Goal: Task Accomplishment & Management: Manage account settings

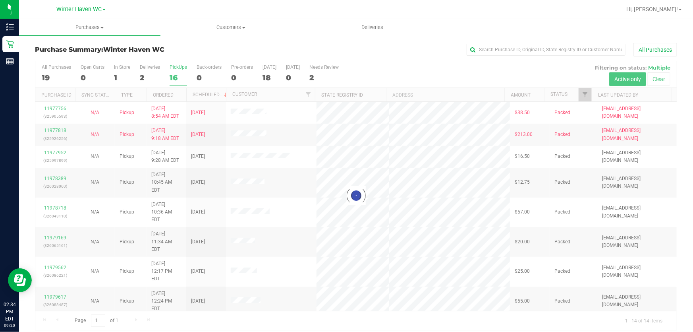
drag, startPoint x: 405, startPoint y: 64, endPoint x: 410, endPoint y: 89, distance: 25.6
click at [405, 64] on div at bounding box center [356, 195] width 642 height 269
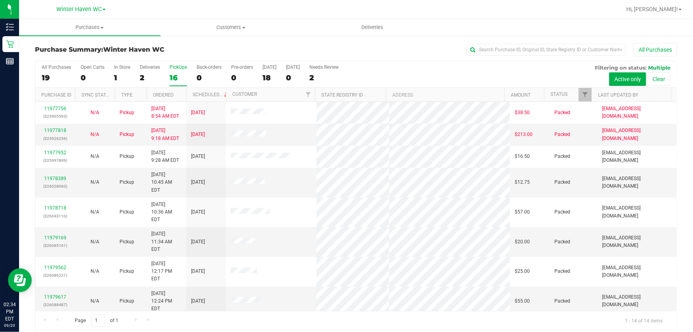
click at [450, 66] on div "All Purchases 19 Open Carts 0 In Store 1 Deliveries 2 PickUps 16 Back-orders 0 …" at bounding box center [356, 64] width 642 height 6
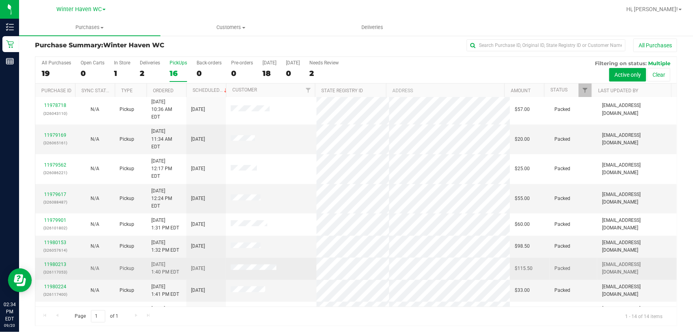
scroll to position [6, 0]
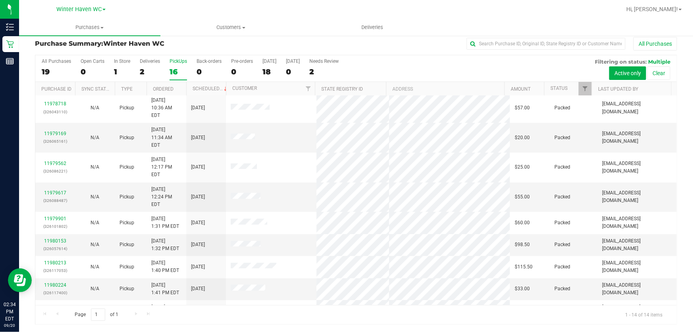
click at [254, 314] on div "Page 1 of 1 1 - 14 of 14 items" at bounding box center [356, 314] width 642 height 19
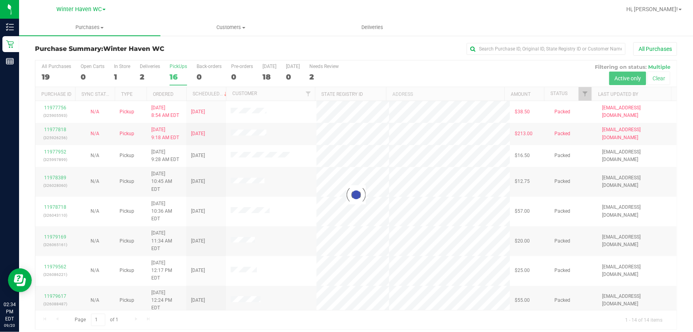
scroll to position [0, 0]
click at [396, 77] on div at bounding box center [356, 195] width 642 height 269
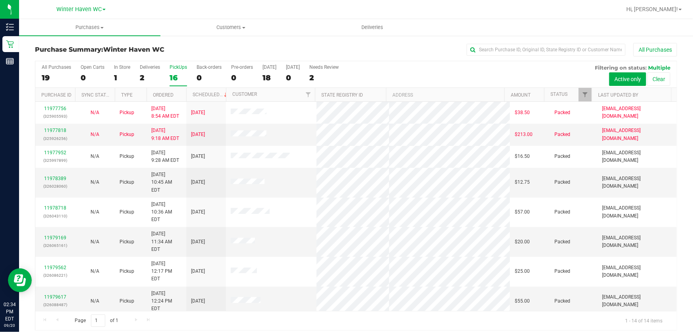
click at [395, 77] on div "All Purchases 19 Open Carts 0 In Store 1 Deliveries 2 PickUps 16 Back-orders 0 …" at bounding box center [356, 74] width 642 height 27
click at [409, 75] on div "All Purchases 19 Open Carts 0 In Store 1 Deliveries 2 PickUps 16 Back-orders 0 …" at bounding box center [356, 74] width 642 height 27
click at [230, 46] on h3 "Purchase Summary: Winter Haven WC" at bounding box center [142, 49] width 214 height 7
click at [422, 68] on div "All Purchases 19 Open Carts 0 In Store 1 Deliveries 2 PickUps 16 Back-orders 0 …" at bounding box center [356, 74] width 642 height 27
click at [422, 67] on div "All Purchases 19 Open Carts 0 In Store 1 Deliveries 2 PickUps 16 Back-orders 0 …" at bounding box center [356, 64] width 642 height 6
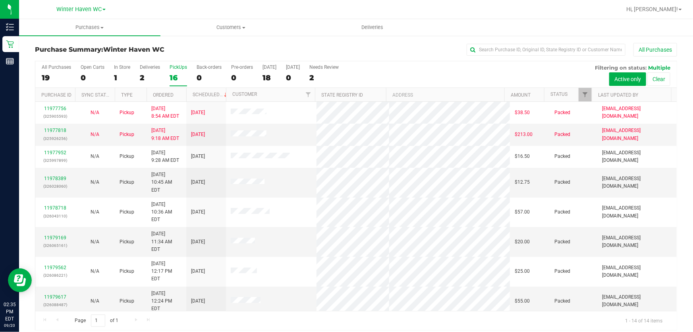
click at [391, 64] on div "All Purchases 19 Open Carts 0 In Store 1 Deliveries 2 PickUps 16 Back-orders 0 …" at bounding box center [356, 64] width 642 height 6
click at [400, 68] on div "All Purchases 19 Open Carts 0 In Store 1 Deliveries 2 PickUps 16 Back-orders 0 …" at bounding box center [356, 74] width 642 height 27
click at [368, 68] on div "All Purchases 19 Open Carts 0 In Store 1 Deliveries 2 PickUps 16 Back-orders 0 …" at bounding box center [356, 74] width 642 height 27
click at [468, 64] on div "All Purchases 19 Open Carts 0 In Store 1 Deliveries 2 PickUps 16 Back-orders 0 …" at bounding box center [356, 64] width 642 height 6
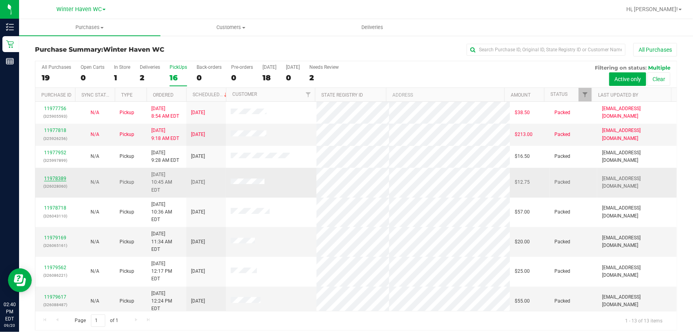
click at [61, 176] on link "11978389" at bounding box center [55, 179] width 22 height 6
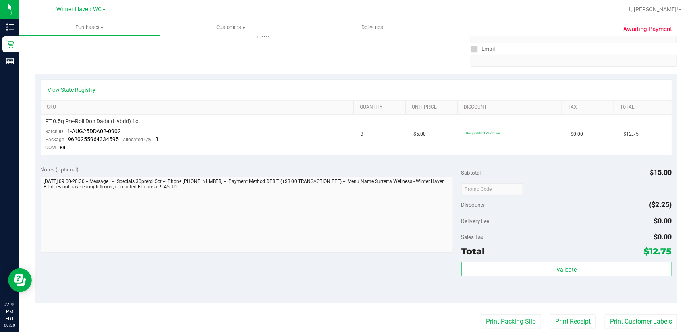
scroll to position [180, 0]
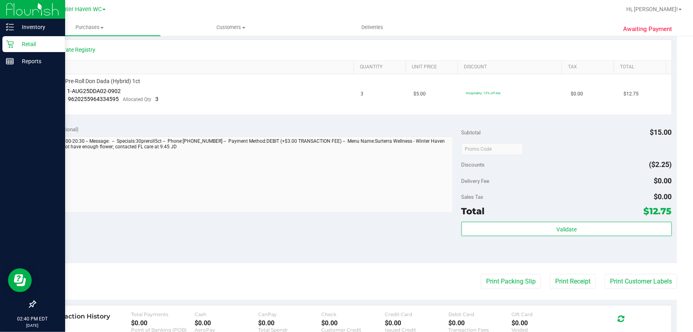
click at [32, 42] on p "Retail" at bounding box center [38, 44] width 48 height 10
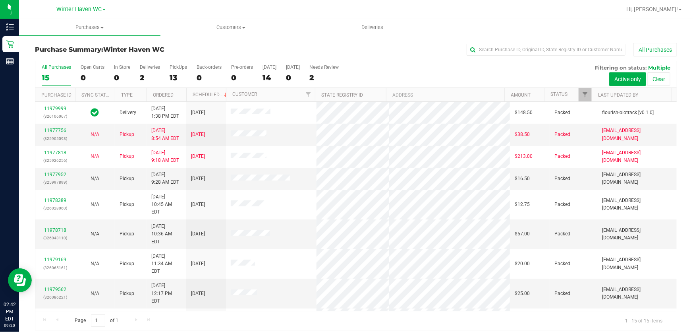
click at [473, 73] on div "All Purchases 15 Open Carts 0 In Store 0 Deliveries 2 PickUps 13 Back-orders 0 …" at bounding box center [356, 74] width 642 height 27
click at [418, 73] on div "All Purchases 15 Open Carts 0 In Store 0 Deliveries 2 PickUps 13 Back-orders 0 …" at bounding box center [356, 74] width 642 height 27
click at [176, 77] on div "13" at bounding box center [178, 77] width 17 height 9
click at [0, 0] on input "PickUps 13" at bounding box center [0, 0] width 0 height 0
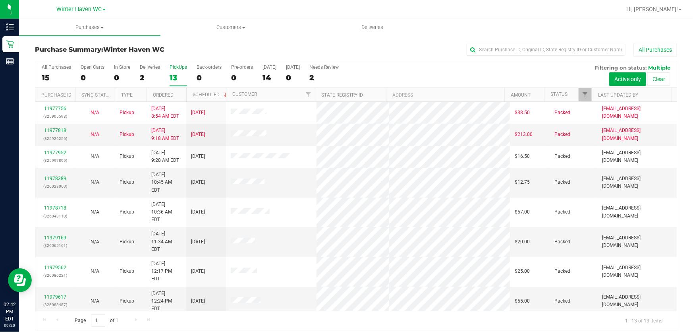
click at [400, 75] on div "All Purchases 15 Open Carts 0 In Store 0 Deliveries 2 PickUps 13 Back-orders 0 …" at bounding box center [356, 74] width 642 height 27
click at [443, 74] on div "All Purchases 15 Open Carts 0 In Store 0 Deliveries 2 PickUps 13 Back-orders 0 …" at bounding box center [356, 74] width 642 height 27
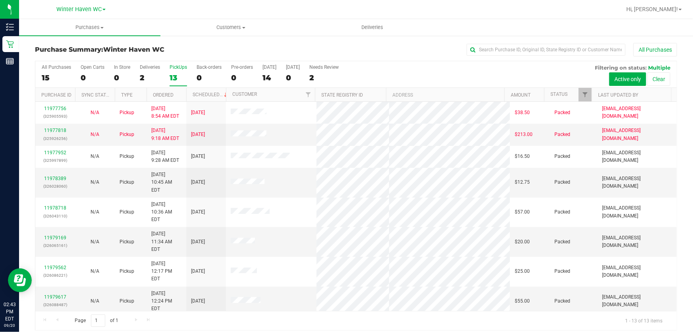
click at [502, 72] on div "All Purchases 15 Open Carts 0 In Store 0 Deliveries 2 PickUps 13 Back-orders 0 …" at bounding box center [356, 74] width 642 height 27
click at [406, 72] on div "All Purchases 15 Open Carts 0 In Store 0 Deliveries 2 PickUps 13 Back-orders 0 …" at bounding box center [356, 74] width 642 height 27
click at [379, 66] on div "All Purchases 15 Open Carts 0 In Store 0 Deliveries 2 PickUps 13 Back-orders 0 …" at bounding box center [356, 64] width 642 height 6
click at [401, 71] on div "All Purchases 15 Open Carts 0 In Store 0 Deliveries 2 PickUps 13 Back-orders 0 …" at bounding box center [356, 74] width 642 height 27
click at [485, 68] on div "All Purchases 15 Open Carts 0 In Store 0 Deliveries 2 PickUps 13 Back-orders 0 …" at bounding box center [356, 74] width 642 height 27
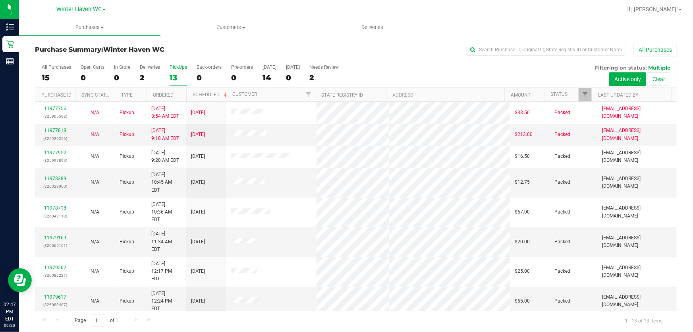
click at [439, 74] on div "All Purchases 15 Open Carts 0 In Store 0 Deliveries 2 PickUps 13 Back-orders 0 …" at bounding box center [356, 74] width 642 height 27
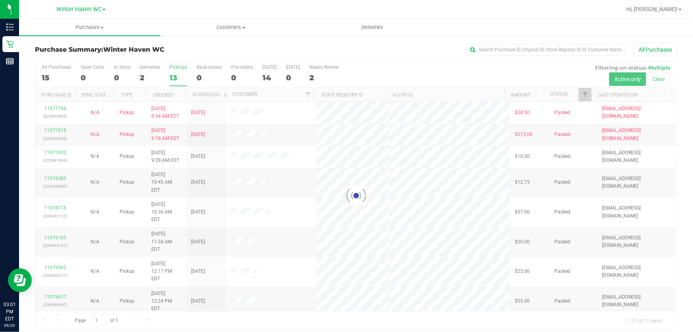
click at [370, 72] on div at bounding box center [356, 195] width 642 height 269
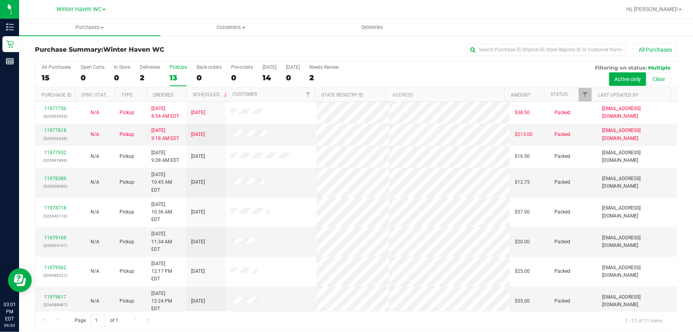
click at [429, 73] on div "All Purchases 15 Open Carts 0 In Store 0 Deliveries 2 PickUps 13 Back-orders 0 …" at bounding box center [356, 74] width 642 height 27
click at [410, 73] on div "All Purchases 15 Open Carts 0 In Store 0 Deliveries 2 PickUps 13 Back-orders 0 …" at bounding box center [356, 74] width 642 height 27
click at [344, 51] on div "All Purchases" at bounding box center [463, 50] width 428 height 14
click at [485, 68] on div "All Purchases 15 Open Carts 0 In Store 0 Deliveries 2 PickUps 13 Back-orders 0 …" at bounding box center [356, 74] width 642 height 27
click at [426, 74] on div "All Purchases 15 Open Carts 0 In Store 0 Deliveries 2 PickUps 13 Back-orders 0 …" at bounding box center [356, 74] width 642 height 27
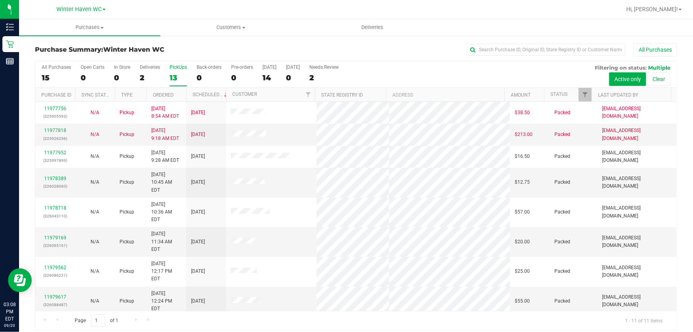
click at [426, 74] on div "All Purchases 15 Open Carts 0 In Store 0 Deliveries 2 PickUps 13 Back-orders 0 …" at bounding box center [356, 74] width 642 height 27
click at [439, 66] on div "All Purchases 15 Open Carts 0 In Store 0 Deliveries 2 PickUps 13 Back-orders 0 …" at bounding box center [356, 64] width 642 height 6
click at [434, 76] on div "All Purchases 15 Open Carts 0 In Store 0 Deliveries 2 PickUps 13 Back-orders 0 …" at bounding box center [356, 74] width 642 height 27
click at [435, 74] on div "All Purchases 15 Open Carts 0 In Store 0 Deliveries 2 PickUps 13 Back-orders 0 …" at bounding box center [356, 74] width 642 height 27
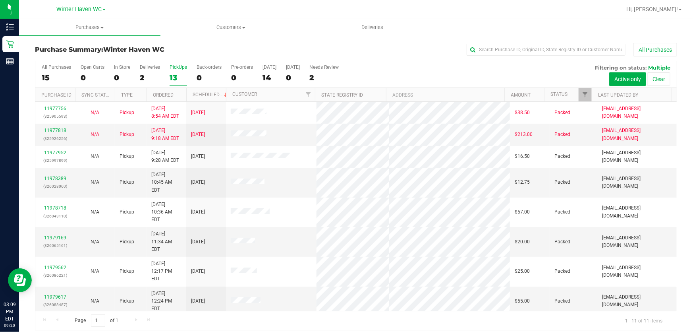
click at [435, 70] on div "All Purchases 15 Open Carts 0 In Store 0 Deliveries 2 PickUps 13 Back-orders 0 …" at bounding box center [356, 74] width 642 height 27
click at [401, 75] on div "All Purchases 15 Open Carts 0 In Store 0 Deliveries 2 PickUps 13 Back-orders 0 …" at bounding box center [356, 74] width 642 height 27
click at [473, 75] on div "All Purchases 15 Open Carts 0 In Store 0 Deliveries 2 PickUps 13 Back-orders 0 …" at bounding box center [356, 74] width 642 height 27
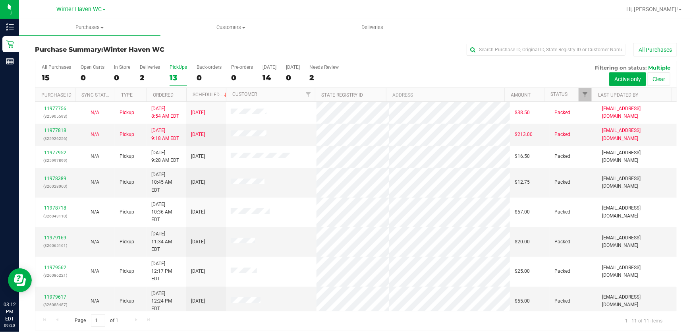
click at [458, 77] on div "All Purchases 15 Open Carts 0 In Store 0 Deliveries 2 PickUps 13 Back-orders 0 …" at bounding box center [356, 74] width 642 height 27
click at [465, 74] on div "All Purchases 15 Open Carts 0 In Store 0 Deliveries 2 PickUps 13 Back-orders 0 …" at bounding box center [356, 74] width 642 height 27
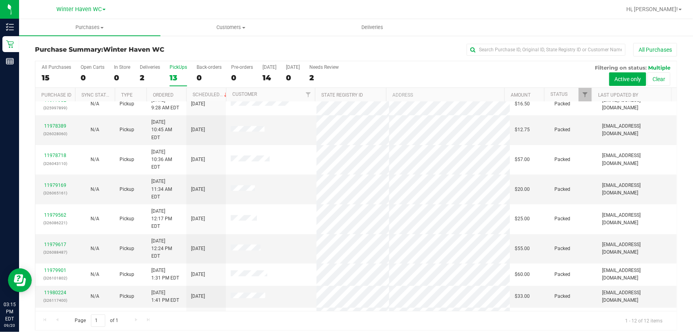
scroll to position [54, 0]
click at [57, 331] on link "11980974" at bounding box center [55, 335] width 22 height 6
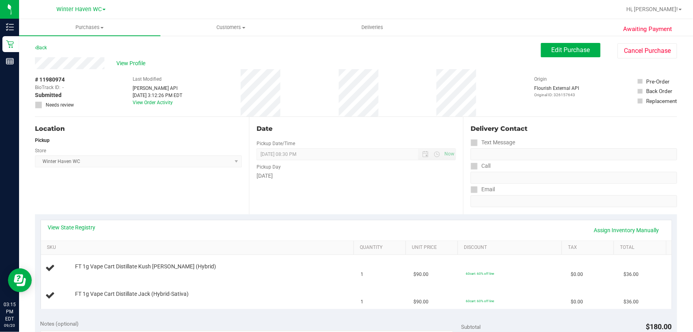
click at [384, 178] on div "[DATE]" at bounding box center [356, 176] width 199 height 8
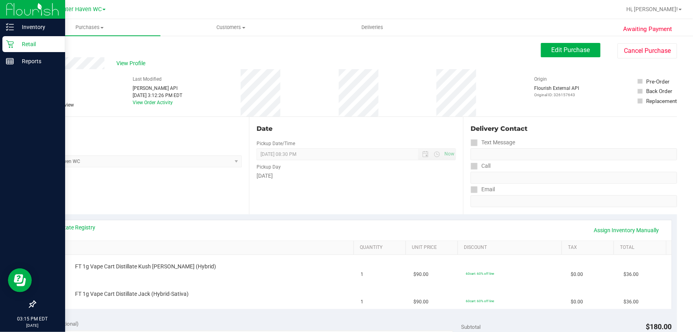
click at [36, 43] on p "Retail" at bounding box center [38, 44] width 48 height 10
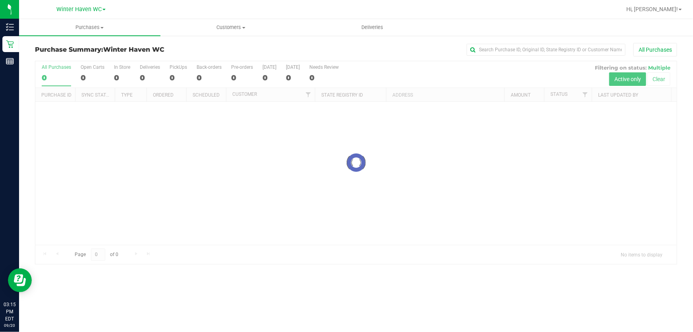
click at [405, 70] on div at bounding box center [356, 162] width 642 height 203
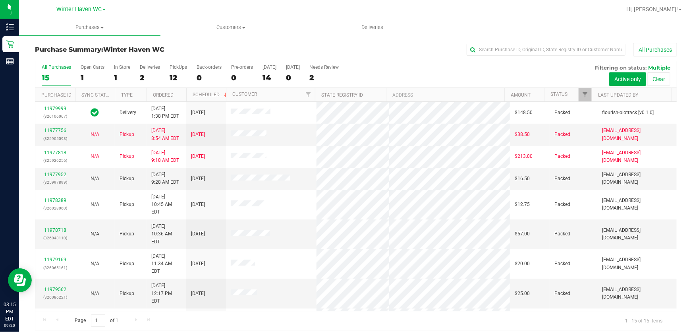
click at [423, 68] on div "All Purchases 15 Open Carts 1 In Store 1 Deliveries 2 PickUps 12 Back-orders 0 …" at bounding box center [356, 74] width 642 height 27
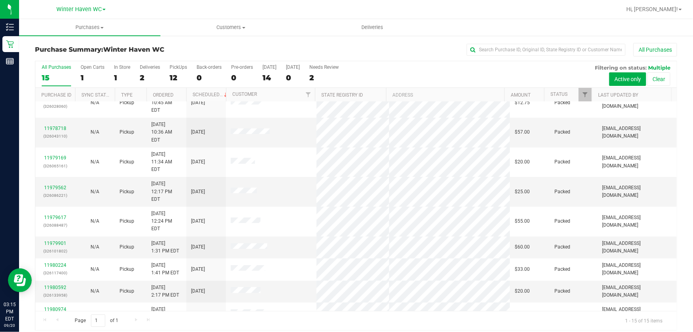
scroll to position [120, 0]
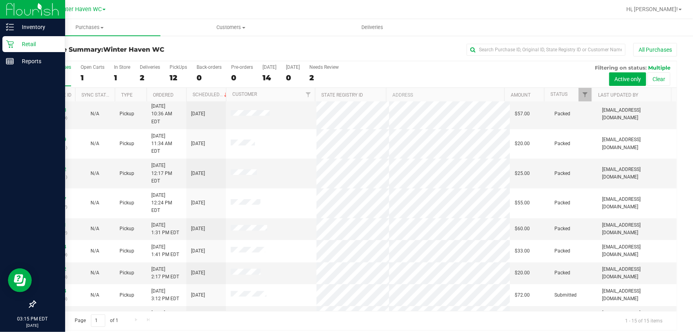
click at [29, 43] on p "Retail" at bounding box center [38, 44] width 48 height 10
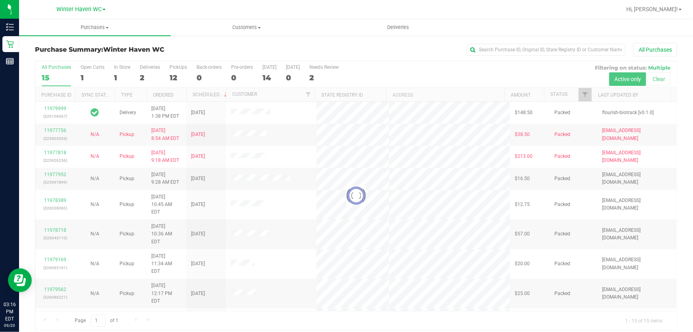
click at [422, 71] on div at bounding box center [356, 195] width 642 height 269
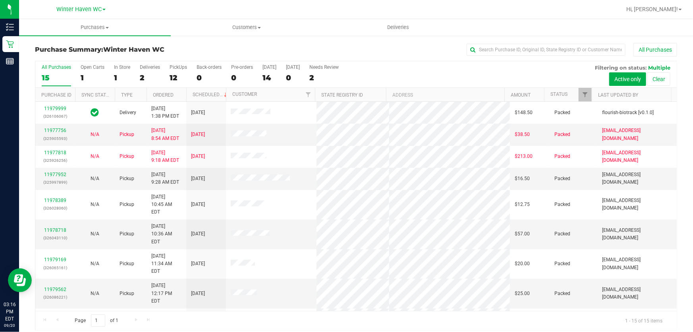
scroll to position [120, 0]
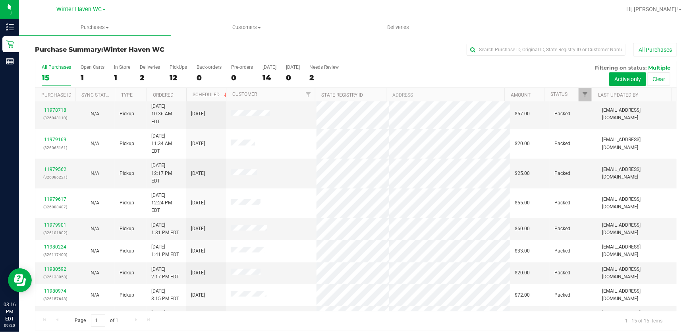
click at [430, 72] on div "All Purchases 15 Open Carts 1 In Store 1 Deliveries 2 PickUps 12 Back-orders 0 …" at bounding box center [356, 74] width 642 height 27
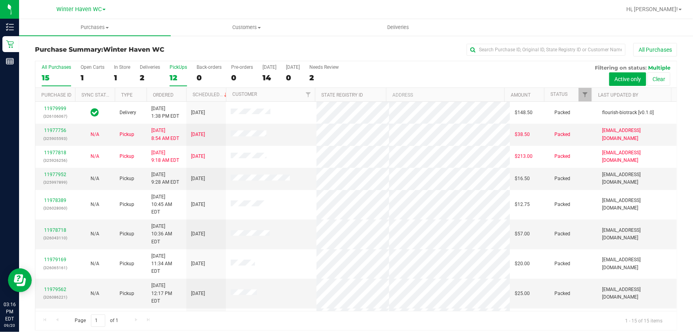
click at [181, 77] on div "12" at bounding box center [178, 77] width 17 height 9
click at [0, 0] on input "PickUps 12" at bounding box center [0, 0] width 0 height 0
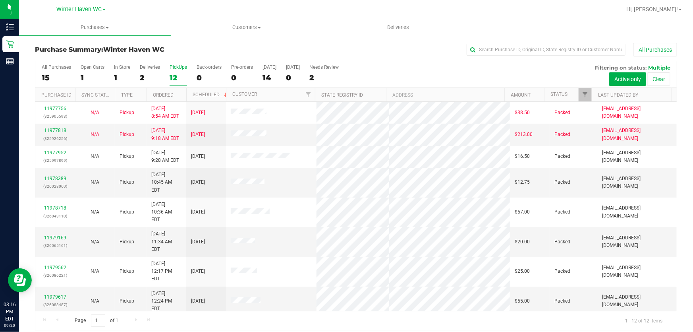
click at [431, 75] on div "All Purchases 15 Open Carts 1 In Store 1 Deliveries 2 PickUps 12 Back-orders 0 …" at bounding box center [356, 74] width 642 height 27
click at [421, 74] on div "All Purchases 15 Open Carts 1 In Store 1 Deliveries 2 PickUps 12 Back-orders 0 …" at bounding box center [356, 74] width 642 height 27
click at [433, 76] on div "All Purchases 15 Open Carts 1 In Store 1 Deliveries 2 PickUps 12 Back-orders 0 …" at bounding box center [356, 74] width 642 height 27
click at [416, 75] on div "All Purchases 15 Open Carts 1 In Store 1 Deliveries 2 PickUps 12 Back-orders 0 …" at bounding box center [356, 74] width 642 height 27
click at [418, 74] on div "All Purchases 15 Open Carts 1 In Store 1 Deliveries 2 PickUps 12 Back-orders 0 …" at bounding box center [356, 74] width 642 height 27
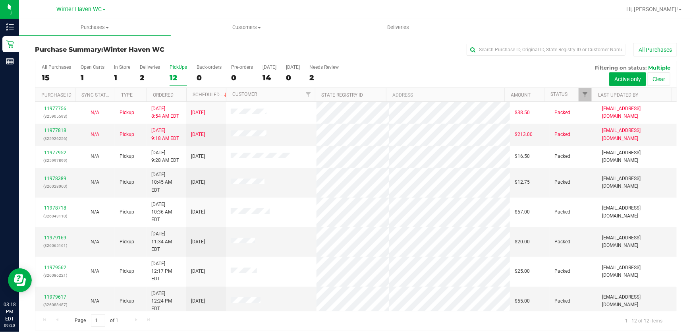
click at [429, 74] on div "All Purchases 15 Open Carts 1 In Store 1 Deliveries 2 PickUps 12 Back-orders 0 …" at bounding box center [356, 74] width 642 height 27
click at [430, 72] on div "All Purchases 15 Open Carts 1 In Store 1 Deliveries 2 PickUps 12 Back-orders 0 …" at bounding box center [356, 74] width 642 height 27
drag, startPoint x: 390, startPoint y: 51, endPoint x: 365, endPoint y: 97, distance: 52.1
click at [390, 50] on div "All Purchases" at bounding box center [463, 50] width 428 height 14
click at [452, 74] on div "All Purchases 15 Open Carts 1 In Store 1 Deliveries 2 PickUps 12 Back-orders 0 …" at bounding box center [356, 74] width 642 height 27
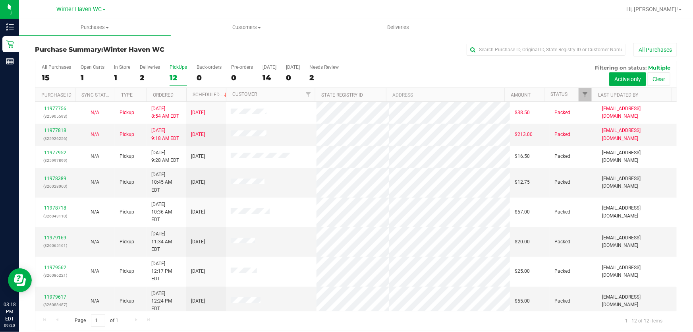
click at [453, 111] on div "All Purchases 15 Open Carts 1 In Store 1 Deliveries 2 PickUps 12 Back-orders 0 …" at bounding box center [356, 195] width 642 height 269
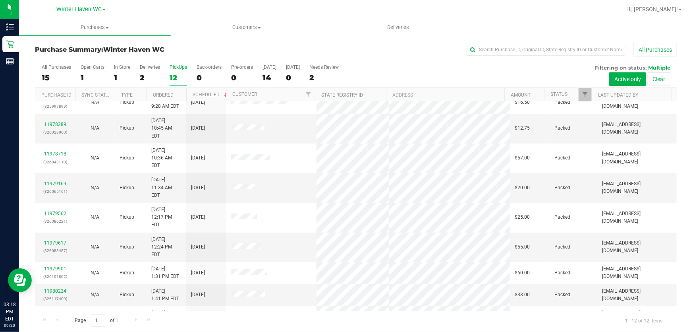
click at [470, 76] on div "All Purchases 15 Open Carts 1 In Store 1 Deliveries 2 PickUps 12 Back-orders 0 …" at bounding box center [356, 74] width 642 height 27
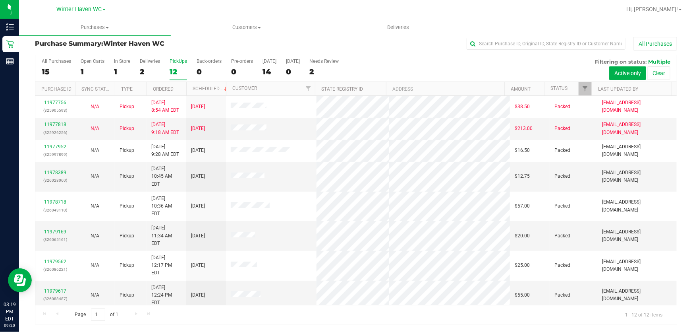
click at [436, 65] on div "All Purchases 15 Open Carts 1 In Store 1 Deliveries 2 PickUps 12 Back-orders 0 …" at bounding box center [356, 68] width 642 height 27
click at [376, 60] on div "All Purchases 15 Open Carts 1 In Store 1 Deliveries 2 PickUps 12 Back-orders 0 …" at bounding box center [356, 58] width 642 height 6
click at [418, 66] on div "All Purchases 15 Open Carts 1 In Store 1 Deliveries 2 PickUps 12 Back-orders 0 …" at bounding box center [356, 68] width 642 height 27
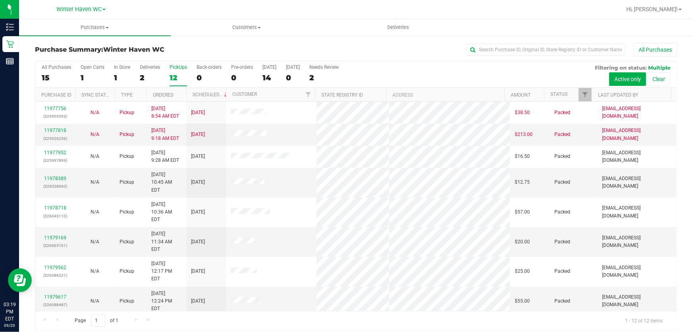
click at [408, 68] on div "All Purchases 15 Open Carts 1 In Store 1 Deliveries 2 PickUps 12 Back-orders 0 …" at bounding box center [356, 74] width 642 height 27
click at [405, 73] on div "All Purchases 15 Open Carts 1 In Store 1 Deliveries 2 PickUps 12 Back-orders 0 …" at bounding box center [356, 74] width 642 height 27
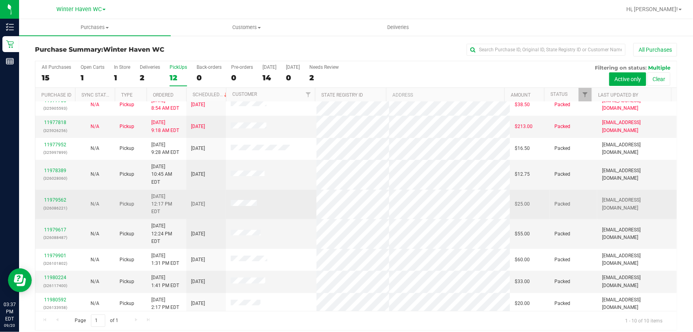
scroll to position [10, 0]
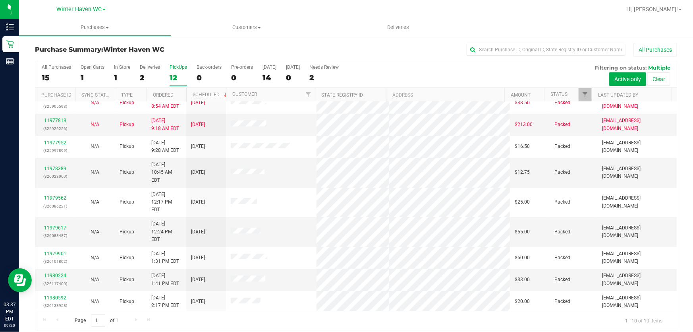
click at [62, 317] on link "11981165" at bounding box center [55, 320] width 22 height 6
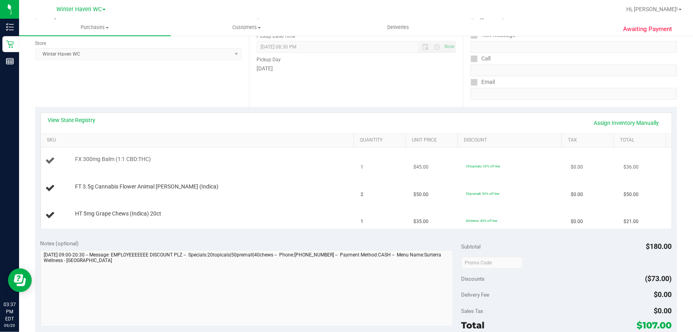
scroll to position [108, 0]
click at [73, 118] on link "View State Registry" at bounding box center [72, 119] width 48 height 8
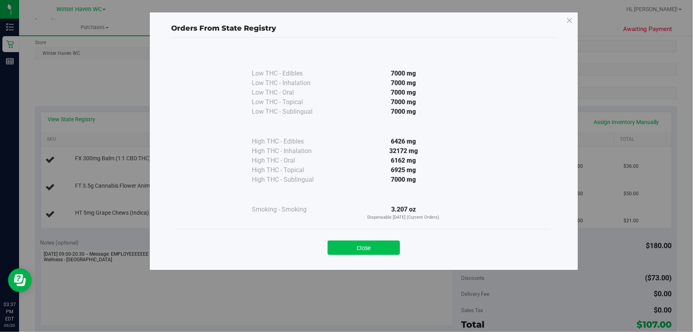
click at [358, 244] on button "Close" at bounding box center [364, 247] width 72 height 14
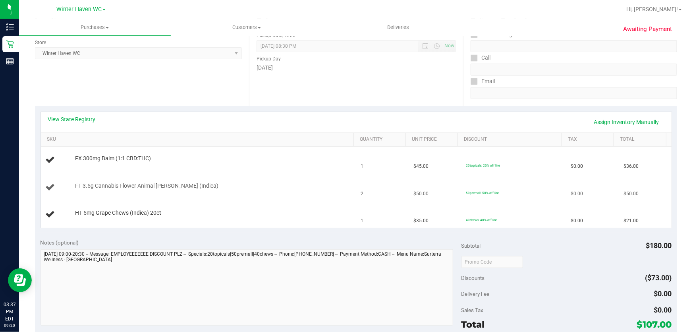
click at [311, 182] on div "FT 3.5g Cannabis Flower Animal [PERSON_NAME] (Indica)" at bounding box center [210, 186] width 279 height 8
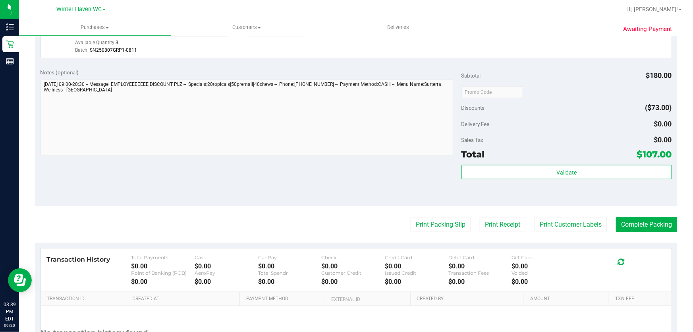
scroll to position [361, 0]
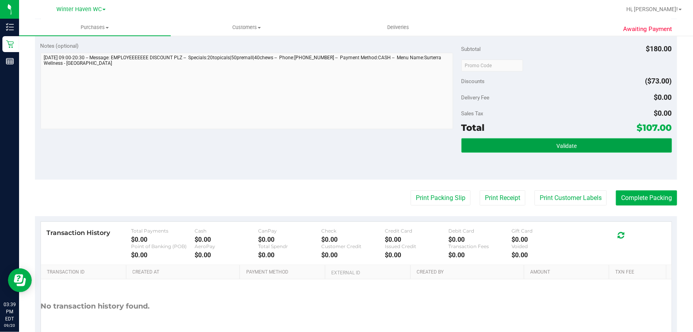
click at [592, 150] on button "Validate" at bounding box center [567, 145] width 211 height 14
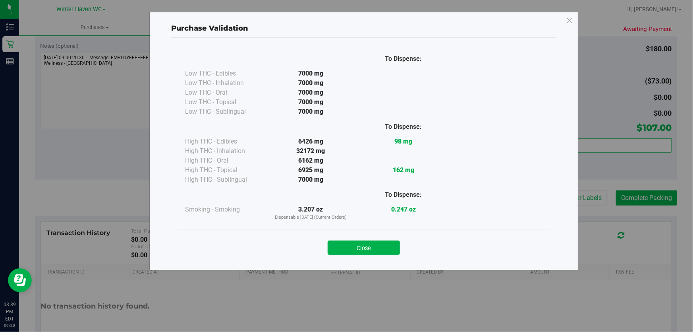
drag, startPoint x: 384, startPoint y: 246, endPoint x: 391, endPoint y: 240, distance: 9.6
click at [387, 243] on button "Close" at bounding box center [364, 247] width 72 height 14
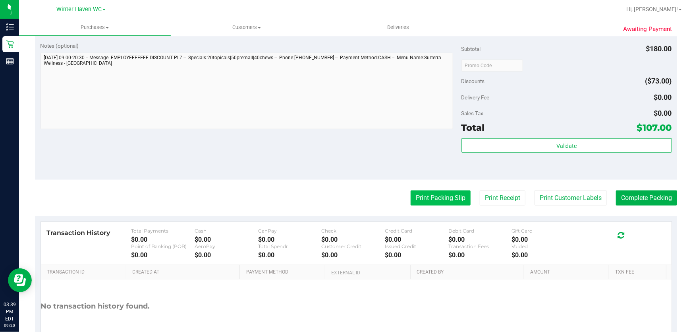
click at [445, 194] on button "Print Packing Slip" at bounding box center [441, 197] width 60 height 15
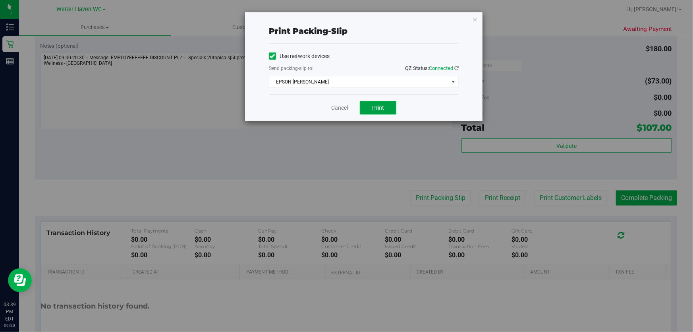
click at [387, 103] on button "Print" at bounding box center [378, 108] width 37 height 14
click at [338, 107] on link "Cancel" at bounding box center [339, 108] width 17 height 8
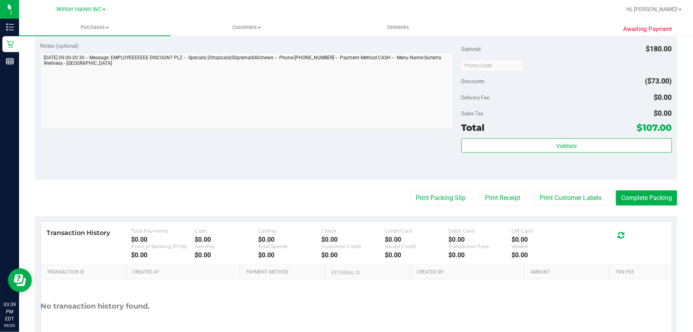
click at [333, 143] on div "Notes (optional) Subtotal $180.00 Discounts ($73.00) Delivery Fee $0.00 Sales T…" at bounding box center [356, 108] width 642 height 143
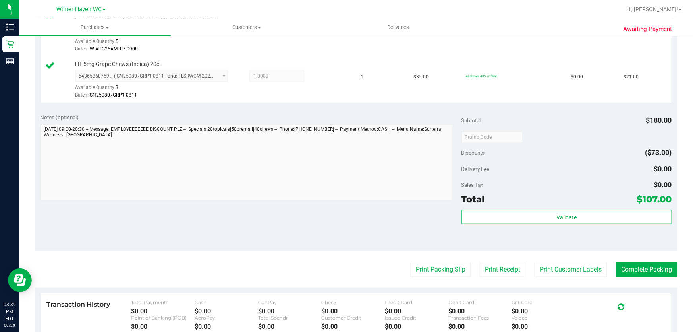
scroll to position [289, 0]
click at [632, 267] on button "Complete Packing" at bounding box center [646, 270] width 61 height 15
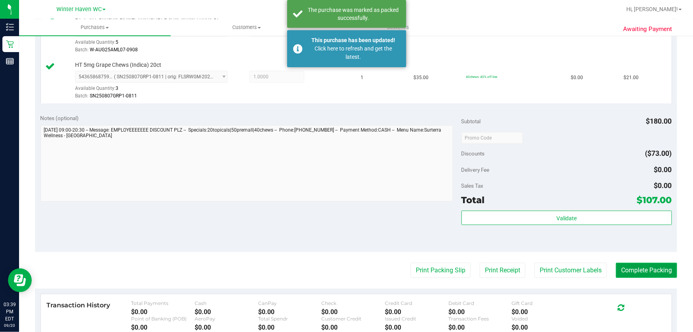
click at [632, 267] on button "Complete Packing" at bounding box center [646, 270] width 61 height 15
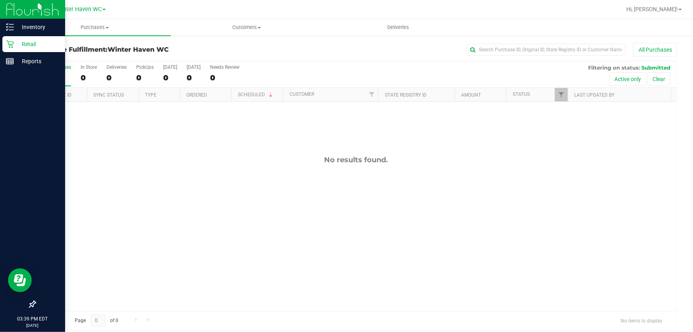
click at [29, 40] on p "Retail" at bounding box center [38, 44] width 48 height 10
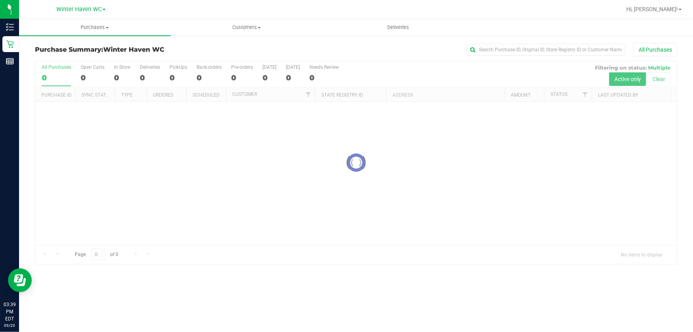
click at [391, 71] on div at bounding box center [356, 162] width 642 height 203
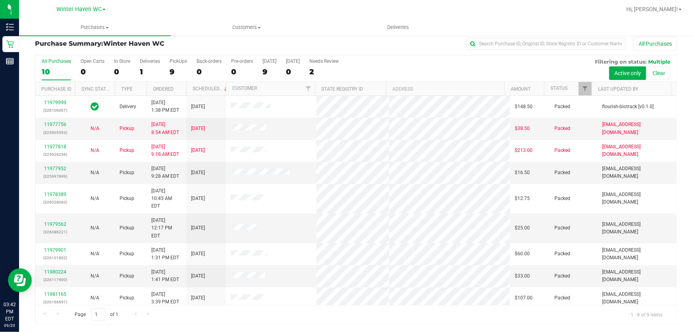
click at [561, 69] on div "All Purchases 10 Open Carts 0 In Store 0 Deliveries 1 PickUps 9 Back-orders 0 P…" at bounding box center [356, 68] width 642 height 27
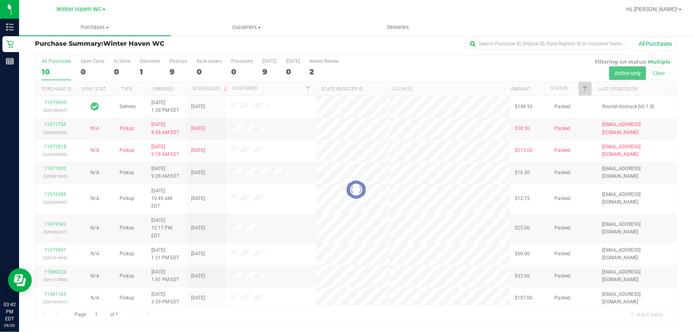
click at [482, 65] on div at bounding box center [356, 189] width 642 height 269
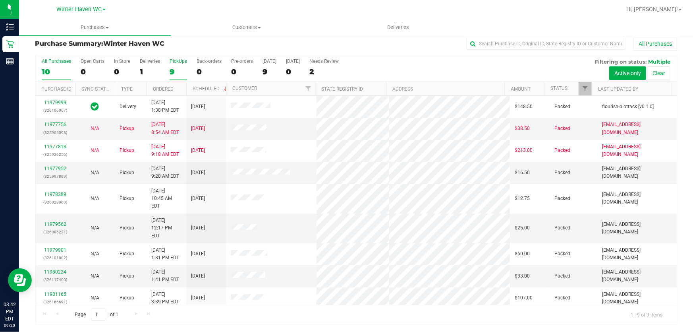
click at [183, 70] on div "9" at bounding box center [178, 71] width 17 height 9
click at [0, 0] on input "PickUps 9" at bounding box center [0, 0] width 0 height 0
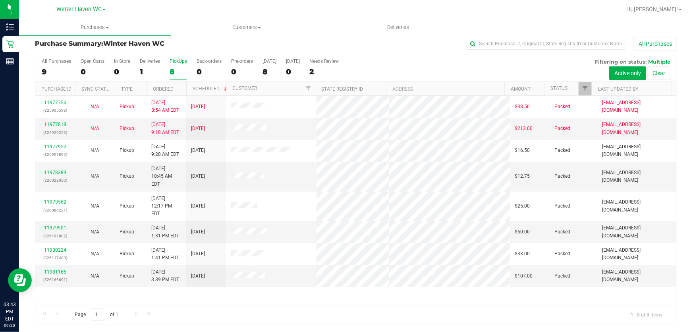
click at [406, 68] on div "All Purchases 9 Open Carts 0 In Store 0 Deliveries 1 PickUps 8 Back-orders 0 Pr…" at bounding box center [356, 68] width 642 height 27
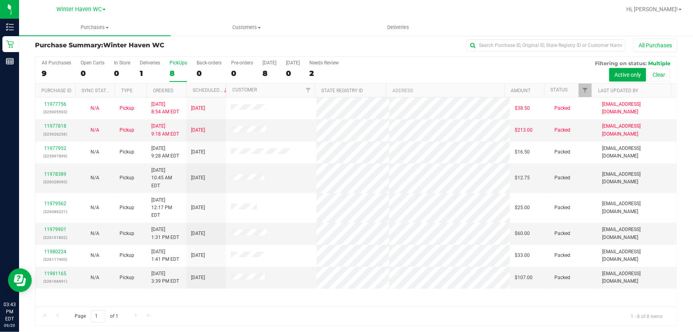
scroll to position [6, 0]
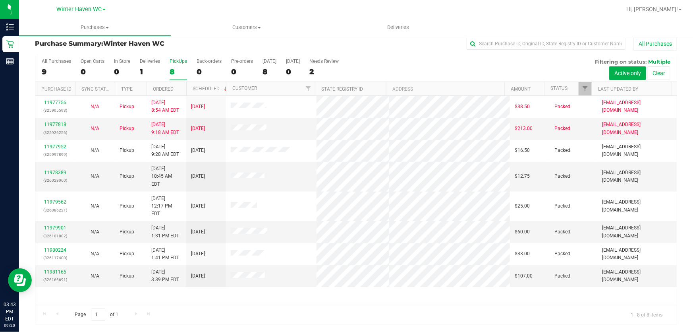
click at [404, 287] on div "11977756 (325905593) N/A Pickup [DATE] 8:54 AM EDT 9/20/2025 $38.50 Packed [EMA…" at bounding box center [356, 200] width 642 height 209
click at [403, 287] on div "11977756 (325905593) N/A Pickup [DATE] 8:54 AM EDT 9/20/2025 $38.50 Packed [EMA…" at bounding box center [356, 200] width 642 height 209
click at [456, 65] on div "All Purchases 9 Open Carts 0 In Store 0 Deliveries 1 PickUps 8 Back-orders 0 Pr…" at bounding box center [356, 68] width 642 height 27
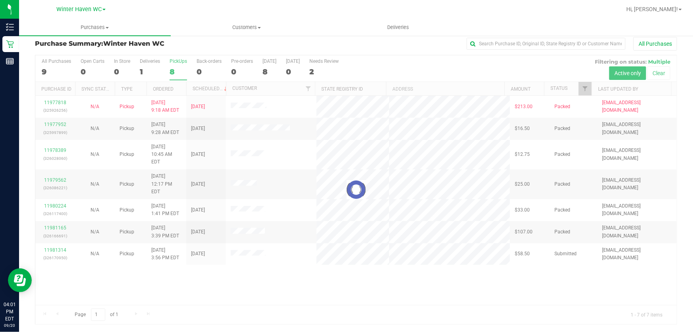
click at [415, 66] on div at bounding box center [356, 189] width 642 height 269
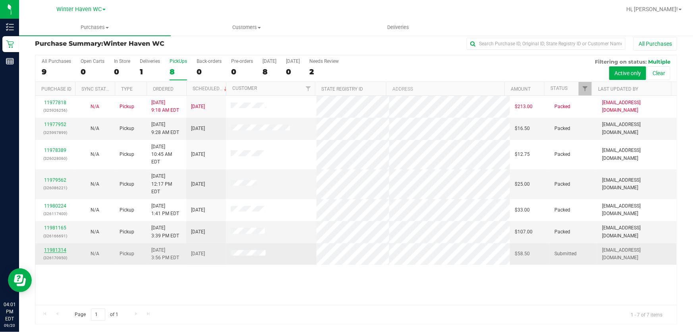
click at [56, 247] on link "11981314" at bounding box center [55, 250] width 22 height 6
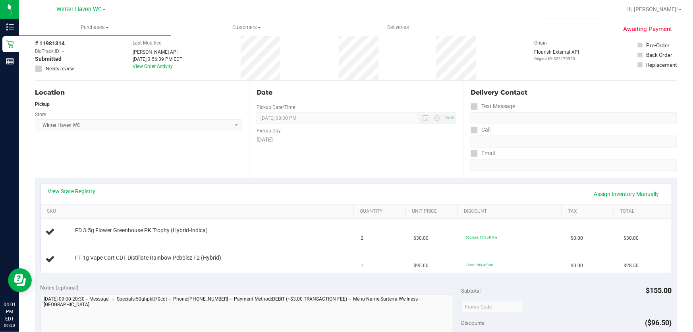
scroll to position [78, 0]
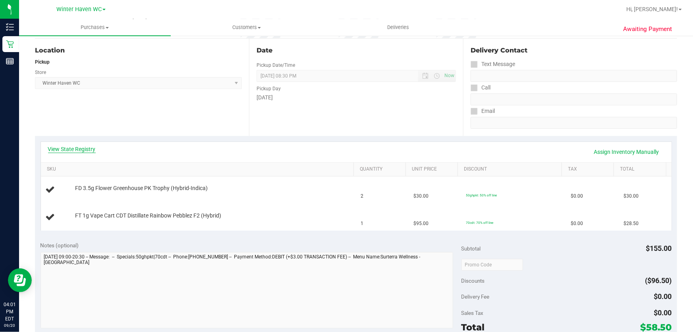
click at [87, 148] on link "View State Registry" at bounding box center [72, 149] width 48 height 8
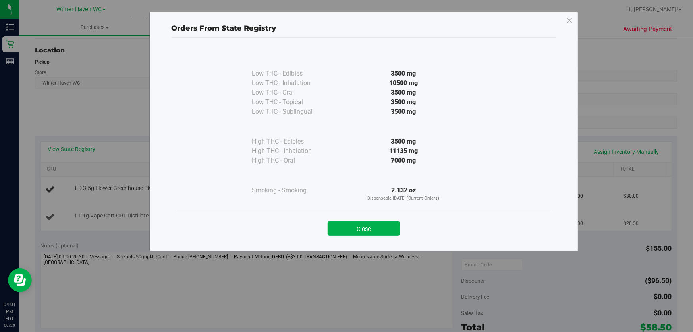
drag, startPoint x: 368, startPoint y: 228, endPoint x: 372, endPoint y: 225, distance: 5.3
click at [371, 228] on button "Close" at bounding box center [364, 228] width 72 height 14
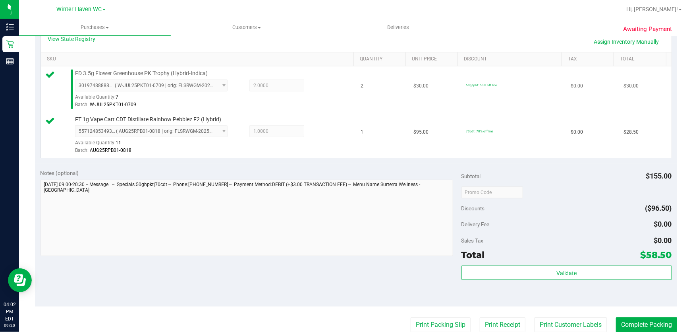
scroll to position [295, 0]
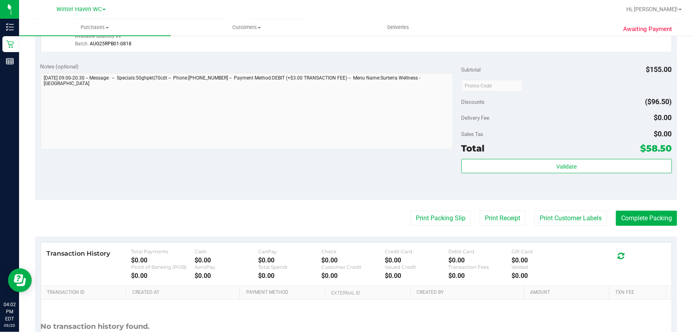
click at [552, 83] on div at bounding box center [567, 85] width 211 height 14
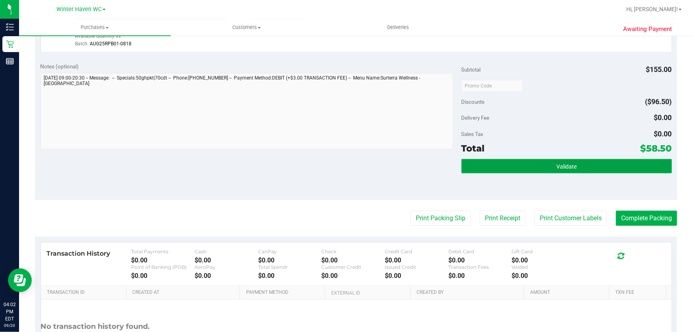
click at [570, 163] on span "Validate" at bounding box center [567, 166] width 20 height 6
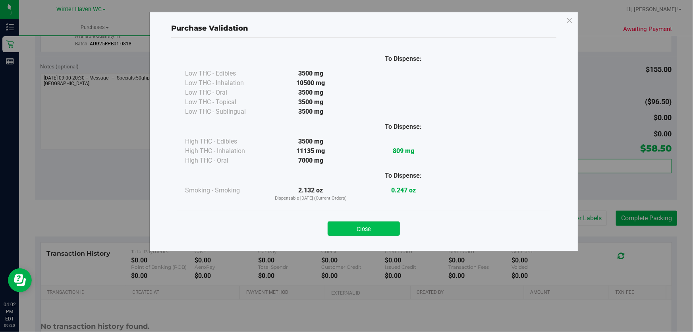
click at [375, 224] on button "Close" at bounding box center [364, 228] width 72 height 14
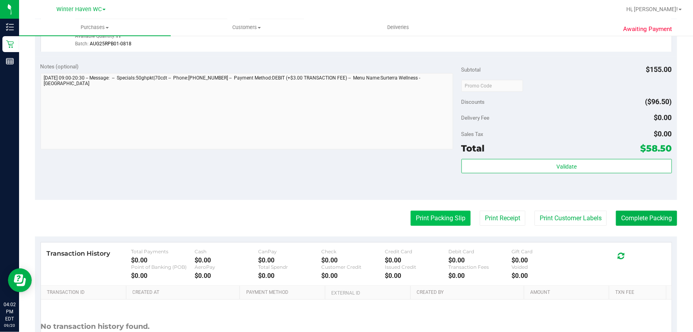
click at [441, 217] on button "Print Packing Slip" at bounding box center [441, 218] width 60 height 15
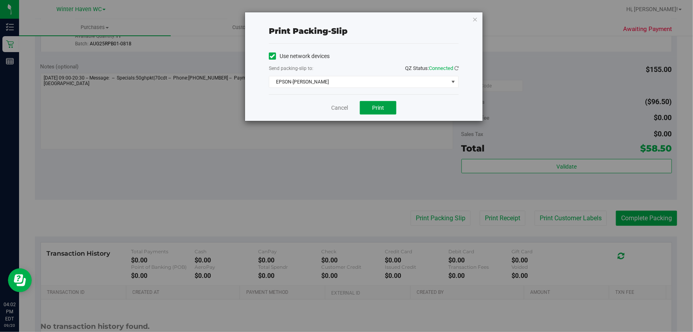
drag, startPoint x: 388, startPoint y: 104, endPoint x: 365, endPoint y: 143, distance: 44.7
click at [386, 104] on button "Print" at bounding box center [378, 108] width 37 height 14
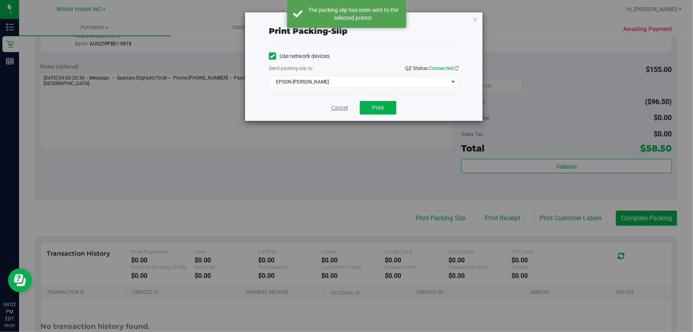
click at [335, 110] on link "Cancel" at bounding box center [339, 108] width 17 height 8
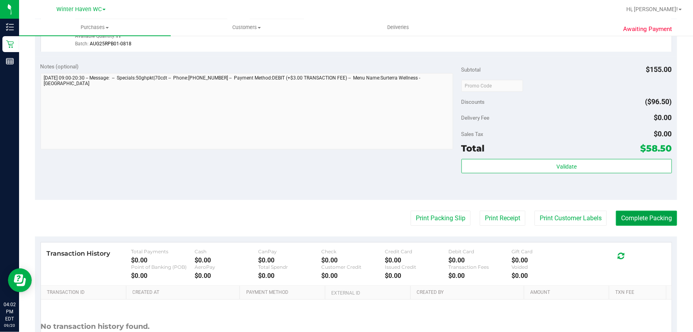
click at [632, 215] on button "Complete Packing" at bounding box center [646, 218] width 61 height 15
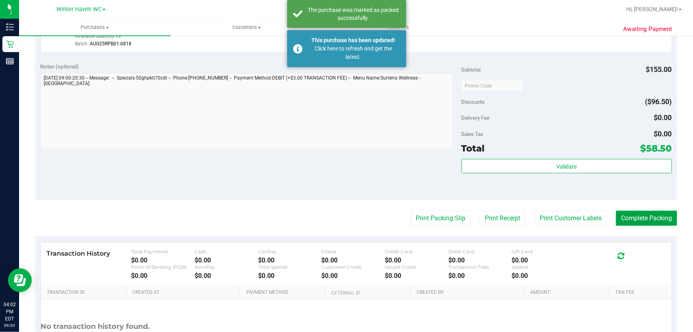
click at [632, 215] on button "Complete Packing" at bounding box center [646, 218] width 61 height 15
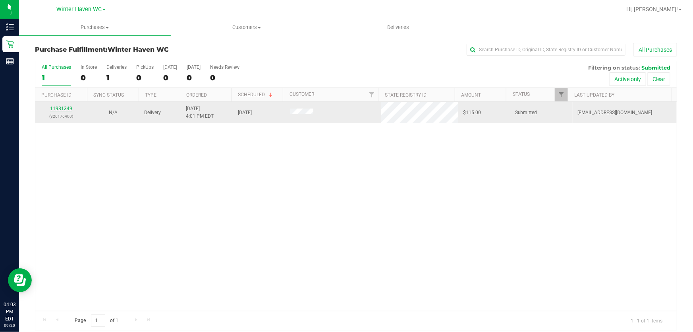
click at [64, 108] on link "11981349" at bounding box center [61, 109] width 22 height 6
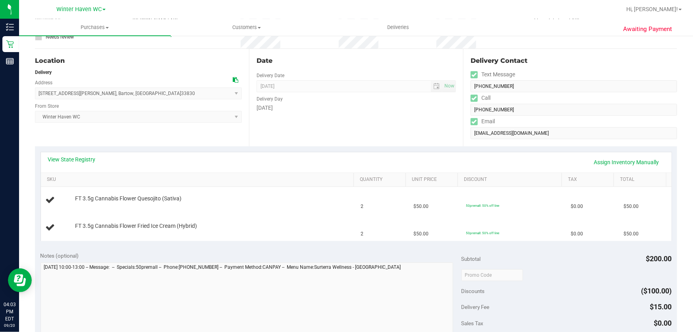
scroll to position [72, 0]
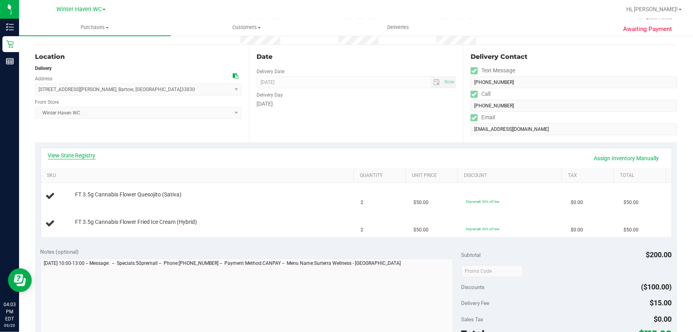
click at [71, 155] on link "View State Registry" at bounding box center [72, 155] width 48 height 8
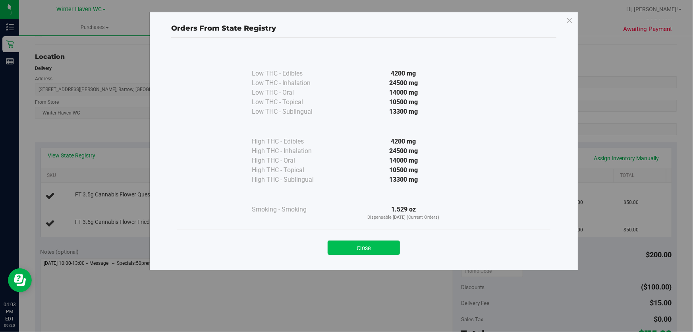
click at [360, 242] on button "Close" at bounding box center [364, 247] width 72 height 14
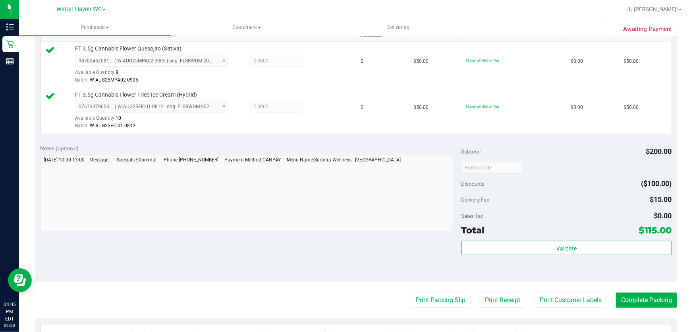
scroll to position [217, 0]
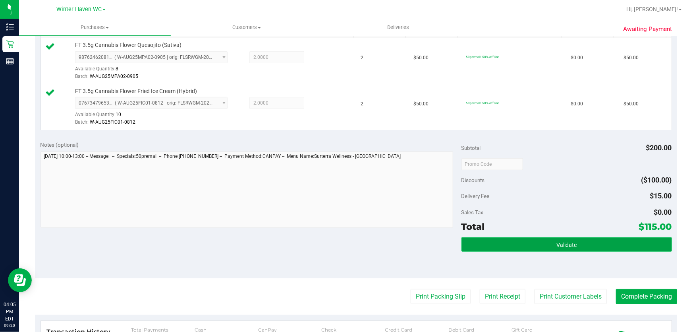
click at [582, 238] on button "Validate" at bounding box center [567, 244] width 211 height 14
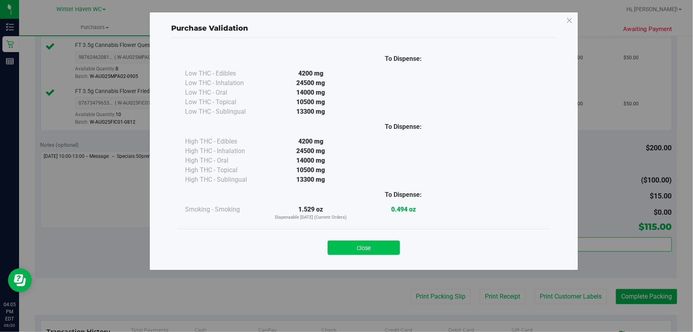
click at [387, 242] on button "Close" at bounding box center [364, 247] width 72 height 14
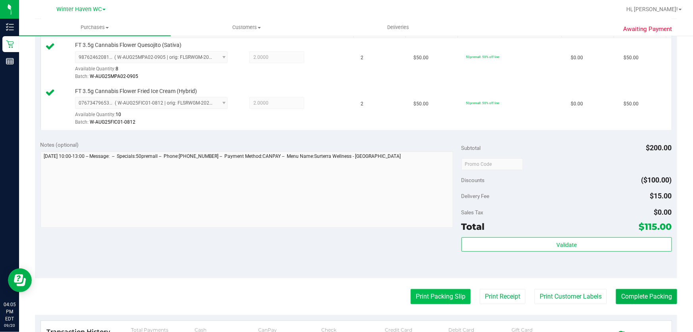
click at [425, 294] on button "Print Packing Slip" at bounding box center [441, 296] width 60 height 15
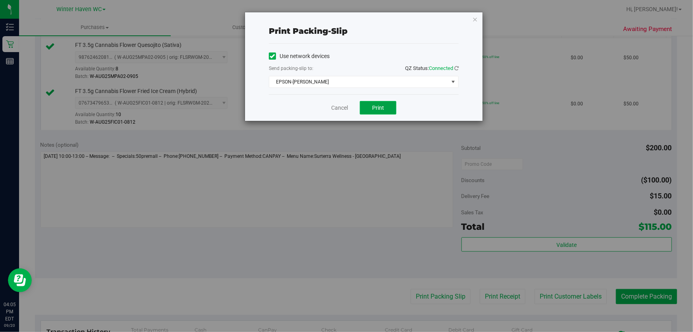
click at [380, 105] on span "Print" at bounding box center [378, 107] width 12 height 6
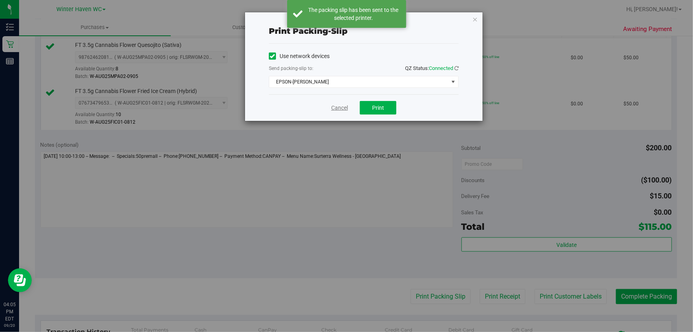
click at [341, 107] on link "Cancel" at bounding box center [339, 108] width 17 height 8
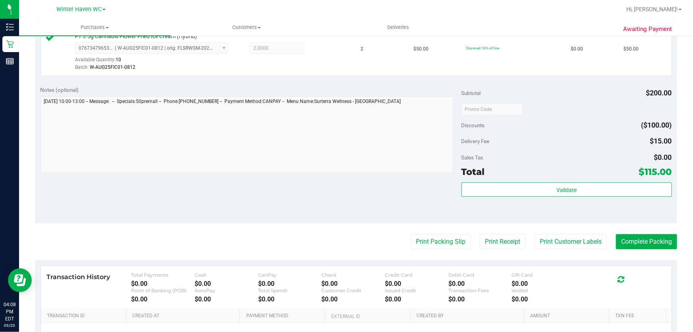
scroll to position [273, 0]
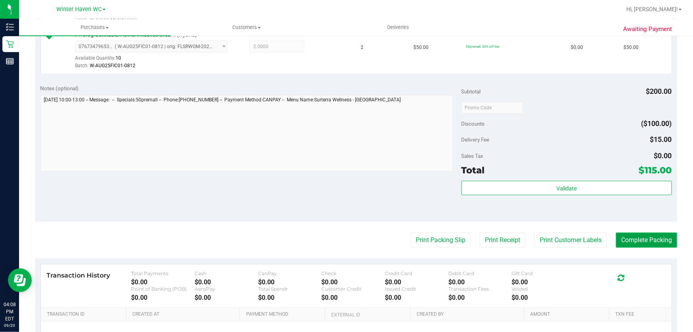
click at [652, 241] on button "Complete Packing" at bounding box center [646, 239] width 61 height 15
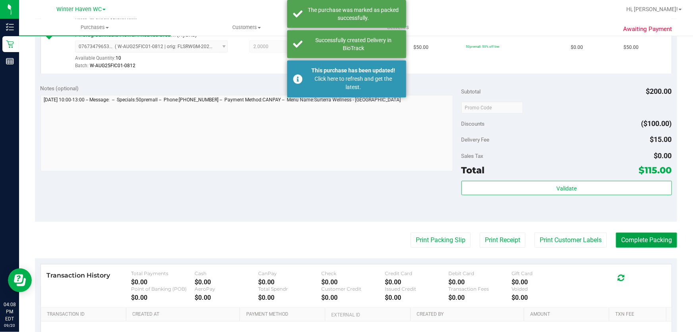
click at [646, 240] on button "Complete Packing" at bounding box center [646, 239] width 61 height 15
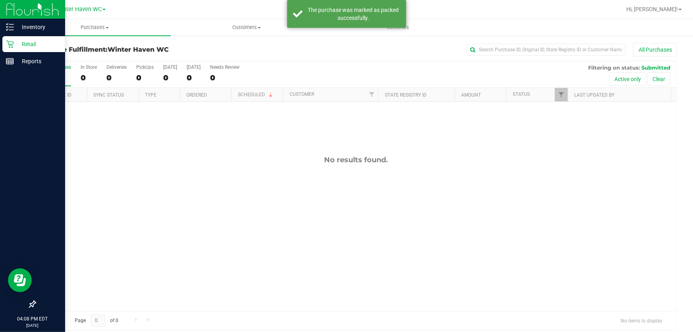
click at [17, 42] on p "Retail" at bounding box center [38, 44] width 48 height 10
click at [43, 47] on p "Retail" at bounding box center [38, 44] width 48 height 10
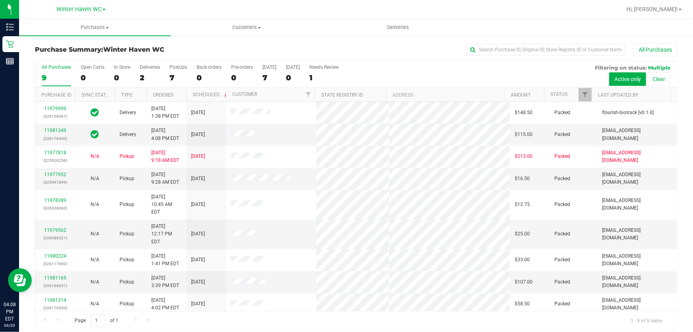
click at [395, 54] on div "All Purchases" at bounding box center [463, 50] width 428 height 14
click at [178, 72] on label "PickUps 7" at bounding box center [178, 75] width 17 height 22
click at [0, 0] on input "PickUps 7" at bounding box center [0, 0] width 0 height 0
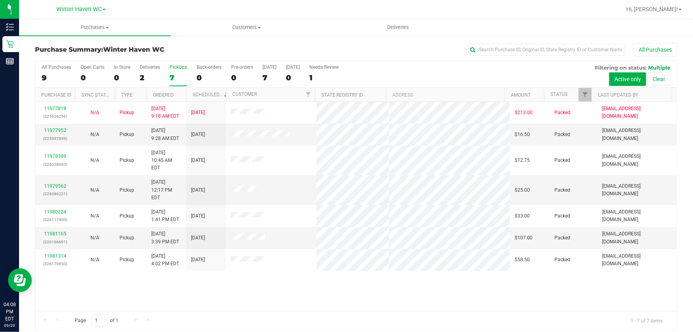
scroll to position [6, 0]
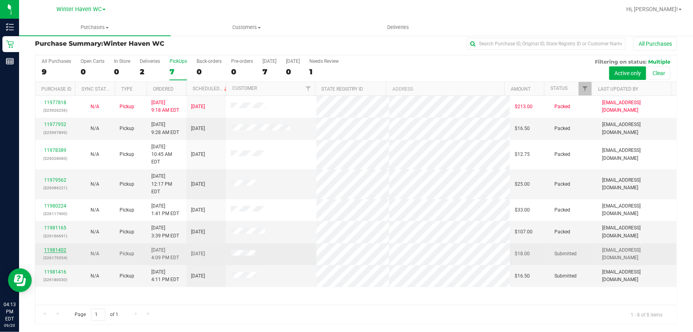
click at [56, 247] on link "11981402" at bounding box center [55, 250] width 22 height 6
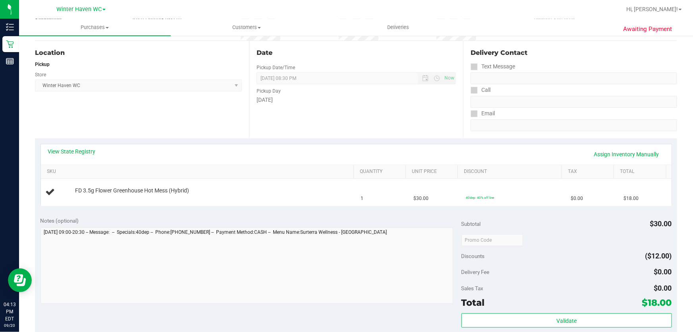
scroll to position [78, 0]
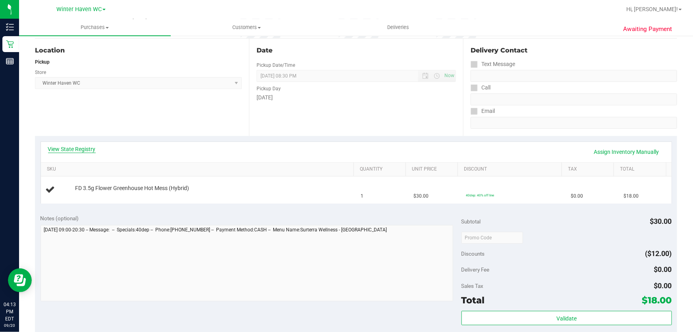
click at [87, 151] on link "View State Registry" at bounding box center [72, 149] width 48 height 8
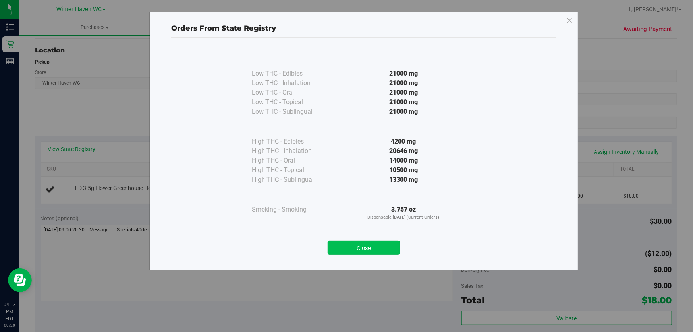
click at [376, 243] on button "Close" at bounding box center [364, 247] width 72 height 14
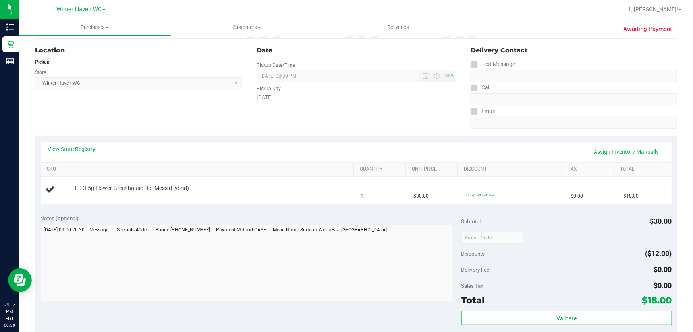
click at [260, 213] on div "Notes (optional) Subtotal $30.00 Discounts ($12.00) Delivery Fee $0.00 Sales Ta…" at bounding box center [356, 280] width 642 height 143
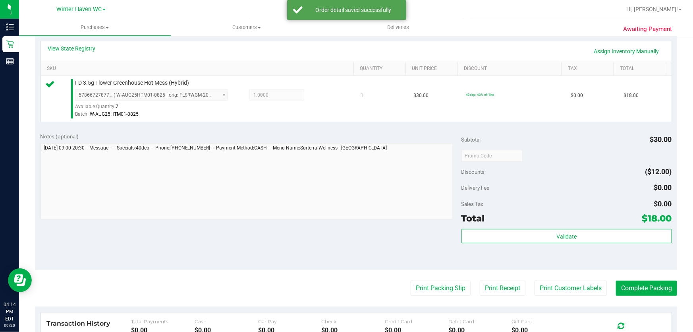
scroll to position [187, 0]
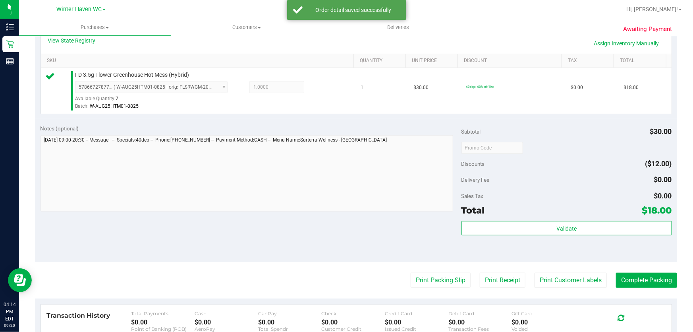
click at [541, 134] on div "Subtotal $30.00" at bounding box center [567, 131] width 211 height 14
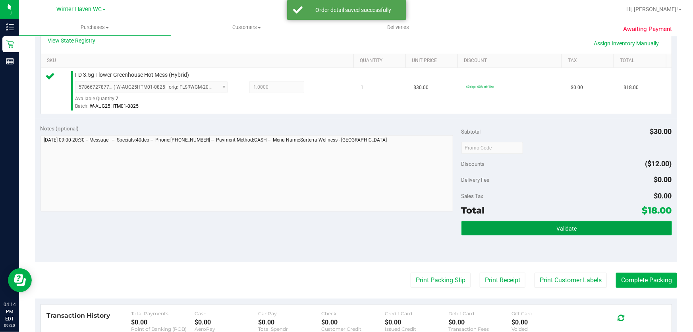
click at [568, 222] on button "Validate" at bounding box center [567, 228] width 211 height 14
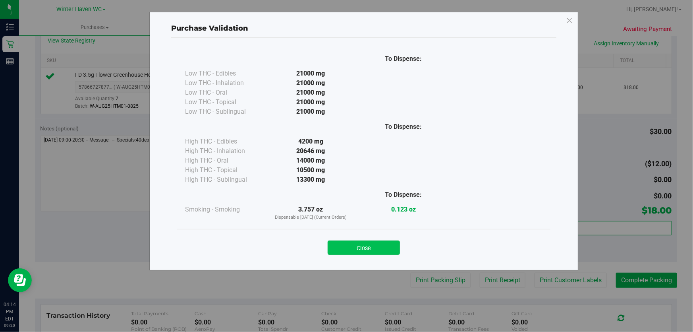
click at [375, 242] on button "Close" at bounding box center [364, 247] width 72 height 14
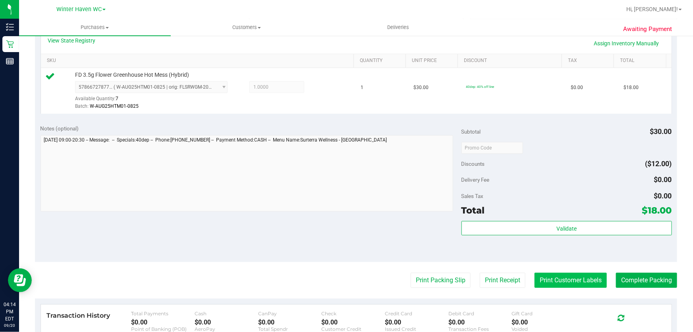
click at [535, 277] on button "Print Customer Labels" at bounding box center [571, 280] width 72 height 15
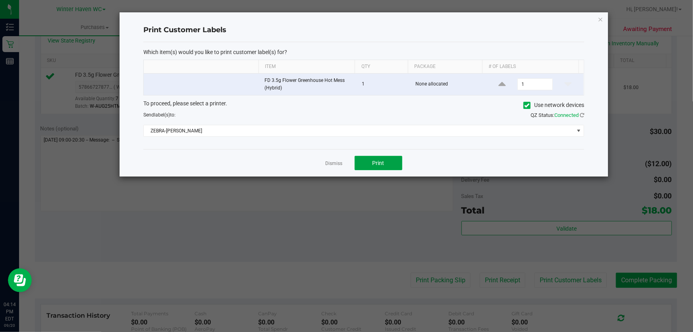
drag, startPoint x: 375, startPoint y: 160, endPoint x: 406, endPoint y: 178, distance: 35.8
click at [377, 160] on span "Print" at bounding box center [379, 163] width 12 height 6
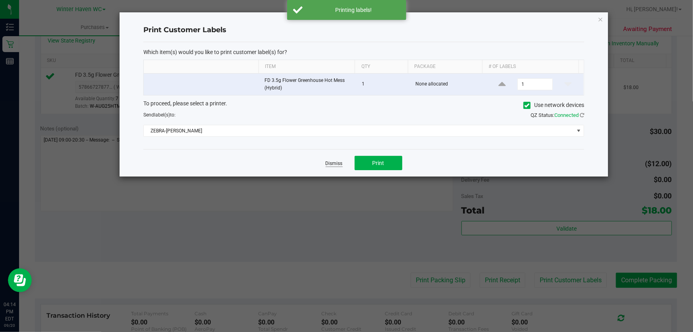
click at [332, 163] on link "Dismiss" at bounding box center [334, 163] width 17 height 7
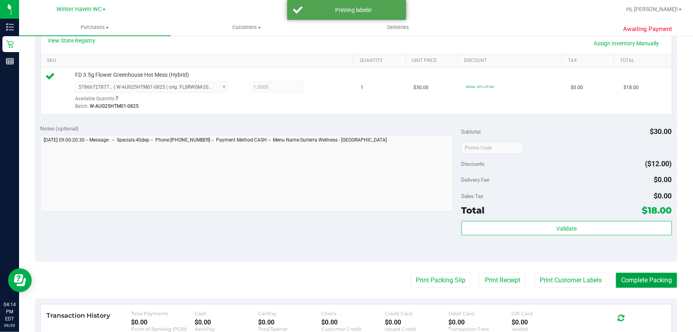
click at [652, 278] on button "Complete Packing" at bounding box center [646, 280] width 61 height 15
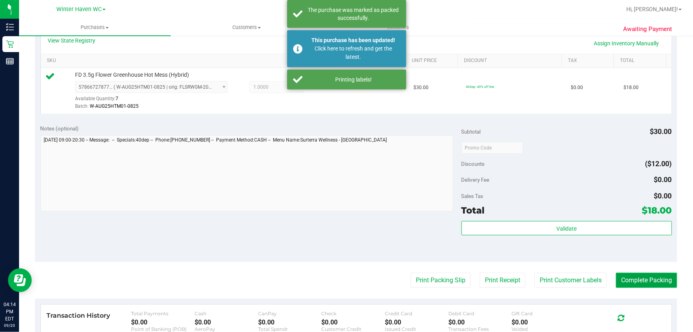
click at [652, 278] on button "Complete Packing" at bounding box center [646, 280] width 61 height 15
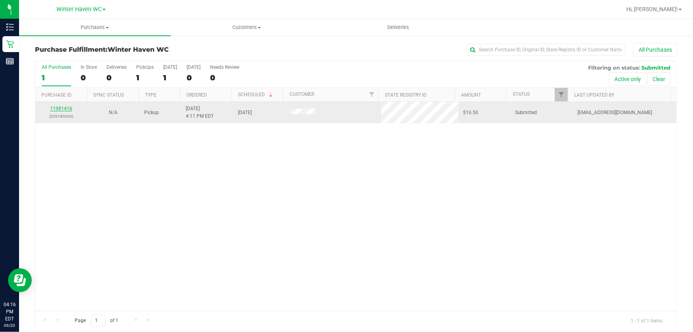
click at [66, 108] on link "11981416" at bounding box center [61, 109] width 22 height 6
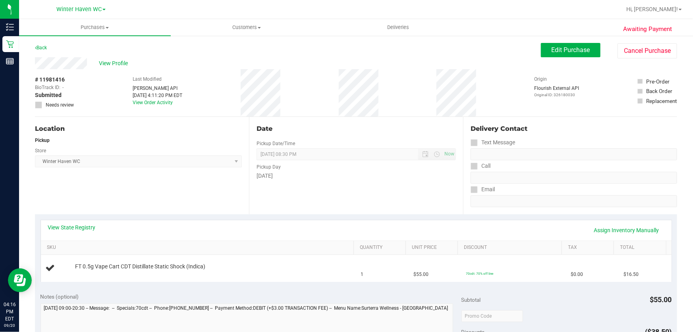
click at [348, 183] on div "Date Pickup Date/Time [DATE] Now [DATE] 08:30 PM Now Pickup Day [DATE]" at bounding box center [356, 165] width 214 height 97
click at [642, 50] on button "Cancel Purchase" at bounding box center [648, 50] width 60 height 15
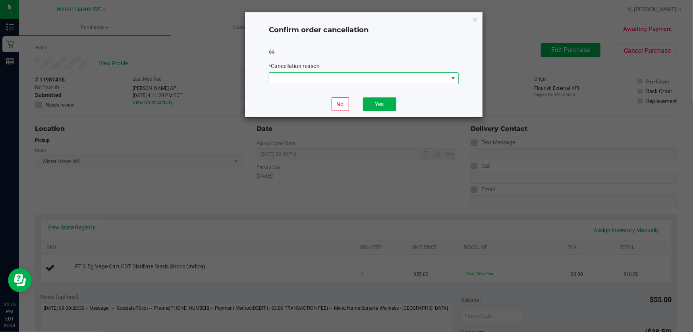
click at [363, 75] on span at bounding box center [358, 78] width 179 height 11
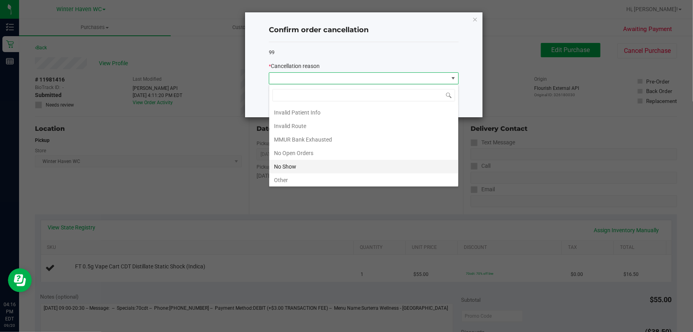
scroll to position [54, 0]
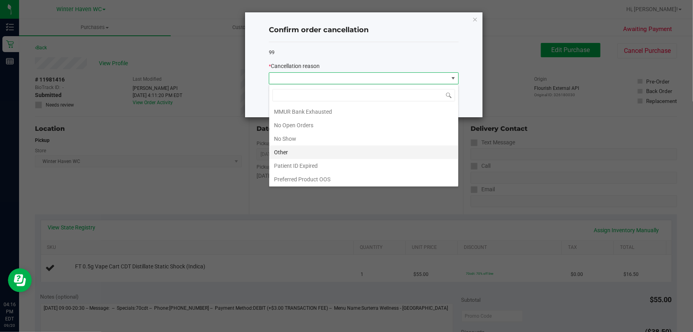
click at [344, 153] on li "Other" at bounding box center [363, 152] width 189 height 14
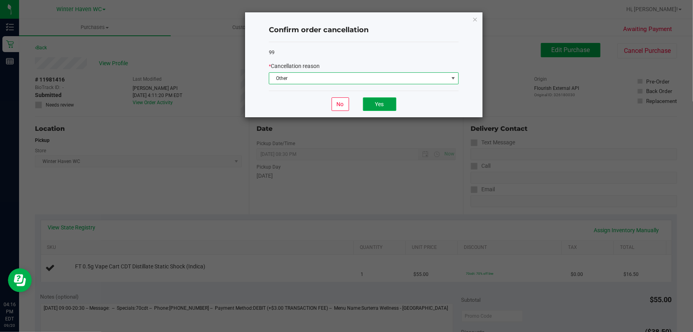
click at [386, 102] on button "Yes" at bounding box center [379, 104] width 33 height 14
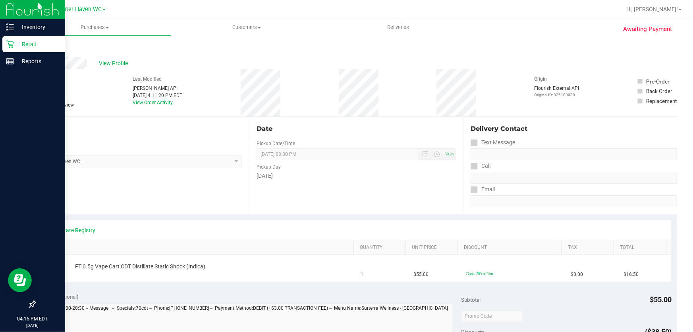
click at [22, 43] on p "Retail" at bounding box center [38, 44] width 48 height 10
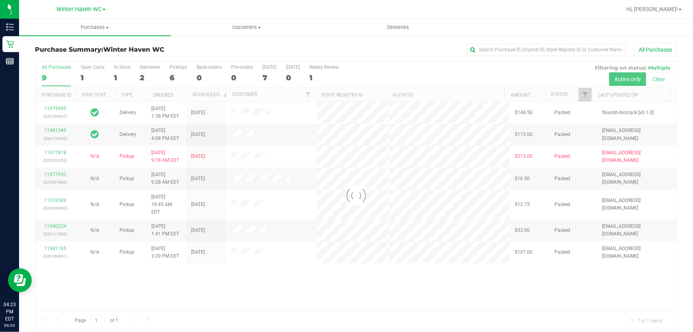
click at [429, 271] on div at bounding box center [356, 195] width 642 height 269
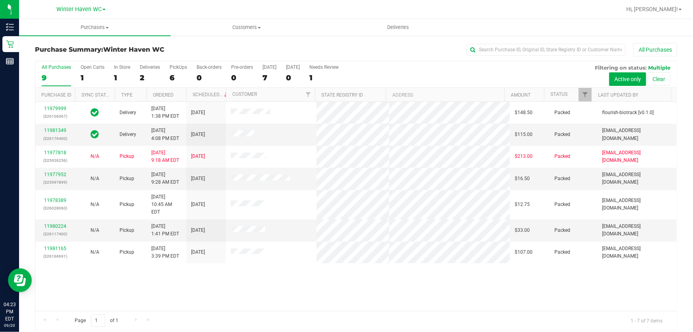
click at [429, 273] on div "11979999 (326106067) Delivery [DATE] 1:38 PM EDT 9/22/2025 $148.50 Packed flour…" at bounding box center [356, 206] width 642 height 209
click at [458, 72] on div "All Purchases 9 Open Carts 1 In Store 1 Deliveries 2 PickUps 6 Back-orders 0 Pr…" at bounding box center [356, 74] width 642 height 27
click at [457, 66] on div "All Purchases 9 Open Carts 1 In Store 1 Deliveries 2 PickUps 6 Back-orders 0 Pr…" at bounding box center [356, 64] width 642 height 6
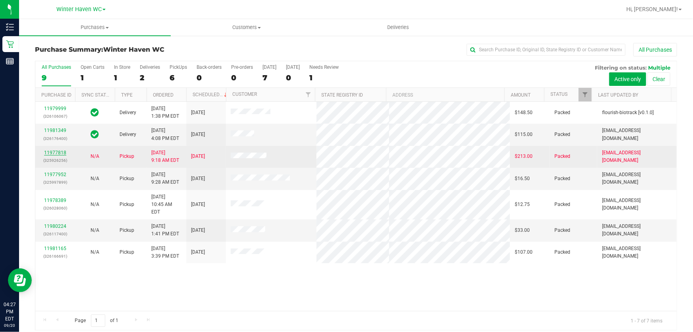
click at [60, 152] on link "11977818" at bounding box center [55, 153] width 22 height 6
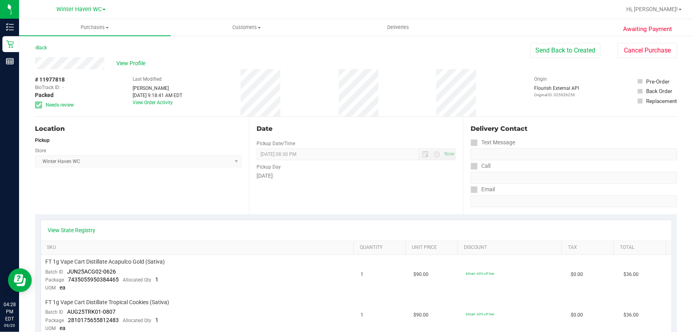
drag, startPoint x: 87, startPoint y: 111, endPoint x: 91, endPoint y: 109, distance: 4.3
click at [87, 111] on div "# 11977818 BioTrack ID: - Packed Needs review Last Modified [PERSON_NAME] [DATE…" at bounding box center [356, 92] width 642 height 47
click at [137, 62] on span "View Profile" at bounding box center [132, 63] width 32 height 8
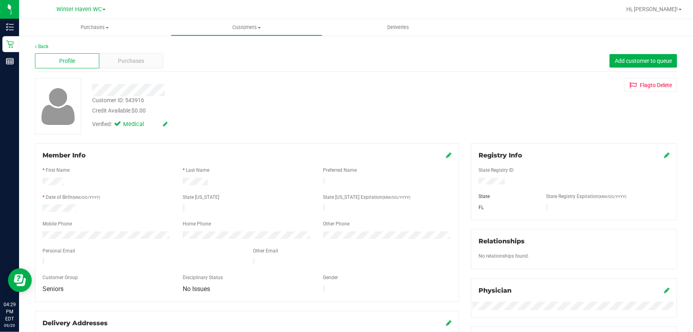
click at [130, 99] on div "Customer ID: 543916" at bounding box center [118, 100] width 52 height 8
copy div "543916"
click at [189, 95] on div at bounding box center [249, 90] width 327 height 12
click at [42, 46] on link "Back" at bounding box center [42, 47] width 14 height 6
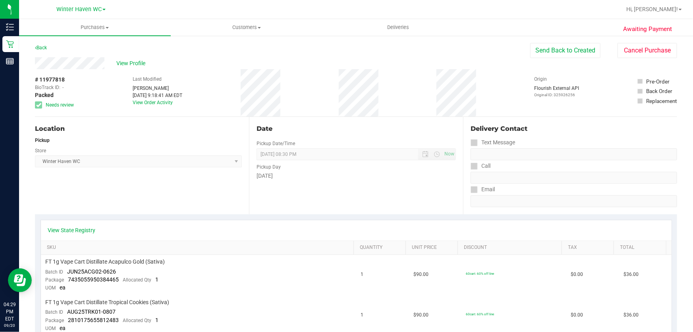
click at [586, 118] on div "Delivery Contact Text Message Call Email" at bounding box center [570, 165] width 214 height 97
click at [548, 50] on button "Send Back to Created" at bounding box center [565, 50] width 70 height 15
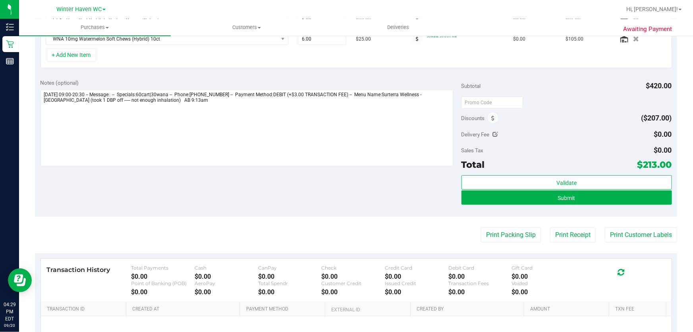
scroll to position [289, 0]
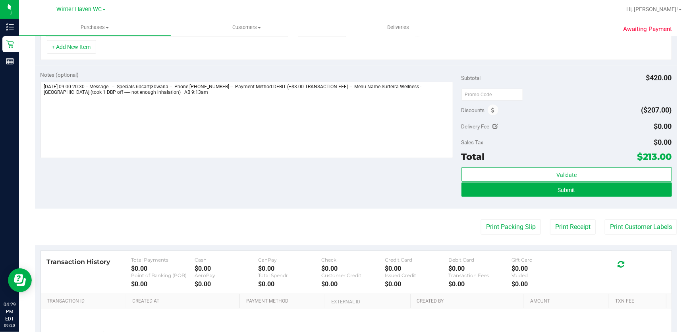
click at [516, 139] on div "Sales Tax $0.00" at bounding box center [567, 142] width 211 height 14
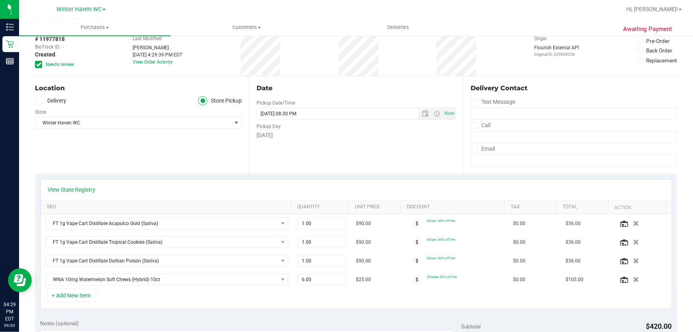
scroll to position [0, 0]
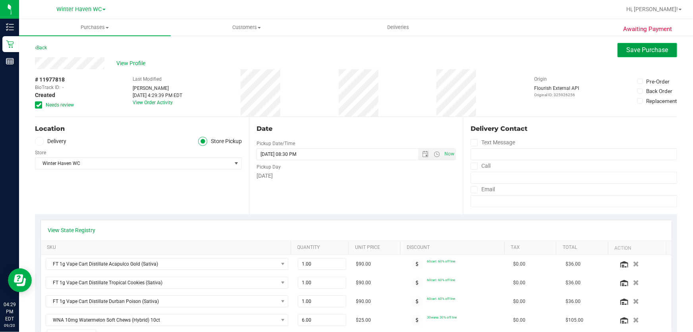
click at [659, 50] on span "Save Purchase" at bounding box center [648, 50] width 42 height 8
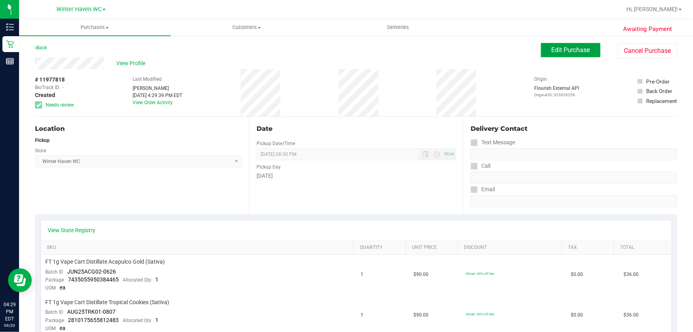
click at [568, 50] on span "Edit Purchase" at bounding box center [571, 50] width 39 height 8
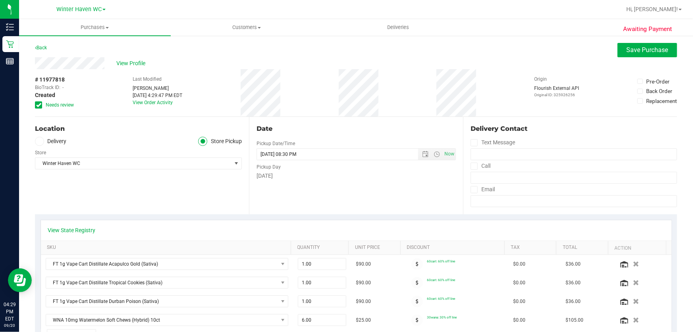
click at [409, 89] on div "# 11977818 BioTrack ID: - Created Needs review Last Modified [PERSON_NAME] [DAT…" at bounding box center [356, 92] width 642 height 47
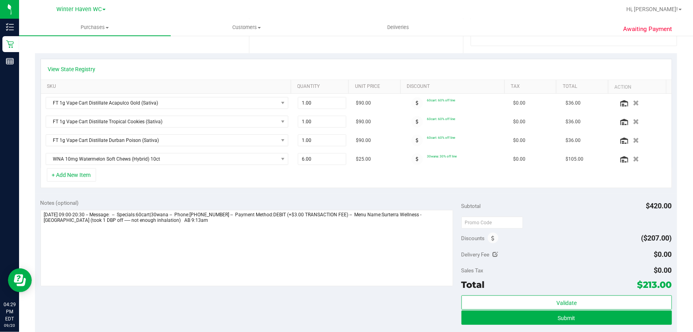
scroll to position [217, 0]
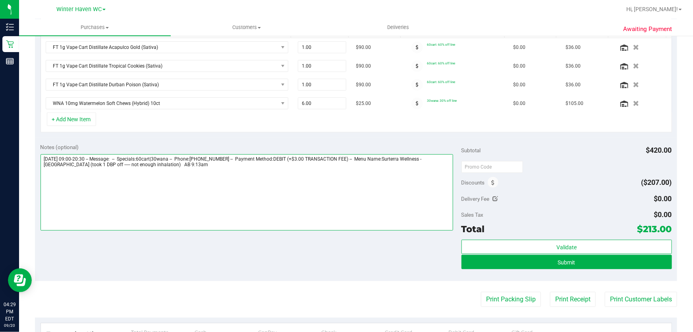
drag, startPoint x: 193, startPoint y: 163, endPoint x: 172, endPoint y: 166, distance: 21.2
click at [172, 166] on textarea at bounding box center [247, 192] width 413 height 76
click at [171, 163] on textarea at bounding box center [247, 192] width 413 height 76
click at [194, 219] on textarea at bounding box center [247, 192] width 413 height 76
type textarea "[DATE] 09:00-20:30 -- Message: -- Specials:60cart|30wana -- Phone:[PHONE_NUMBER…"
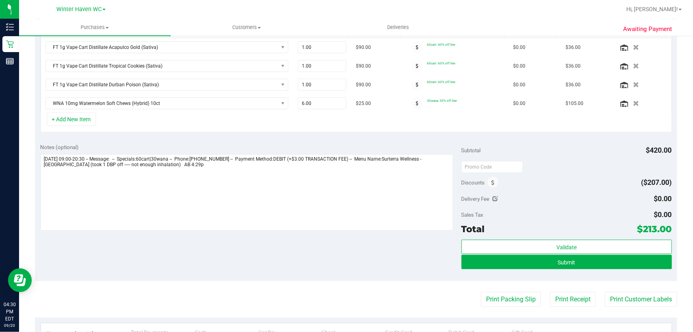
click at [265, 300] on div "Print Packing Slip Print Receipt Print Customer Labels" at bounding box center [356, 299] width 642 height 15
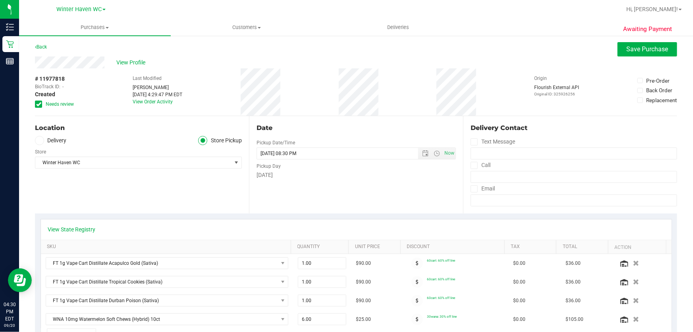
scroll to position [0, 0]
click at [635, 51] on span "Save Purchase" at bounding box center [648, 50] width 42 height 8
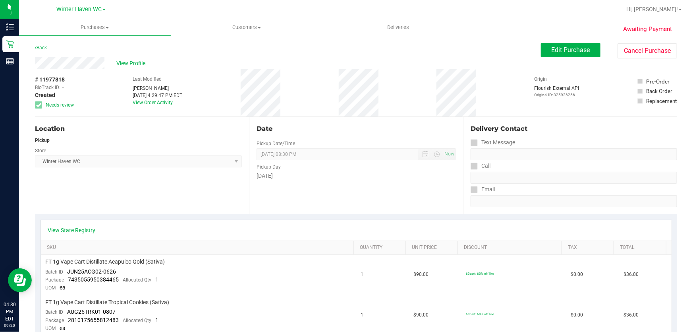
click at [412, 118] on div "Date Pickup Date/Time [DATE] Now [DATE] 08:30 PM Now Pickup Day [DATE]" at bounding box center [356, 165] width 214 height 97
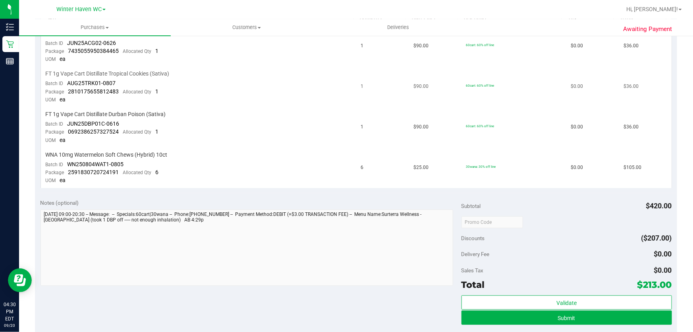
scroll to position [230, 0]
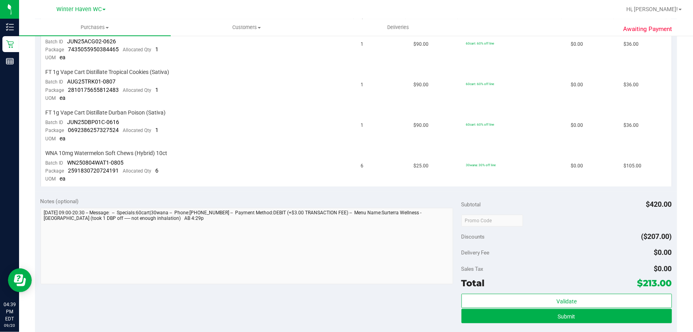
click at [578, 217] on div at bounding box center [567, 220] width 211 height 14
click at [604, 317] on button "Submit" at bounding box center [567, 316] width 211 height 14
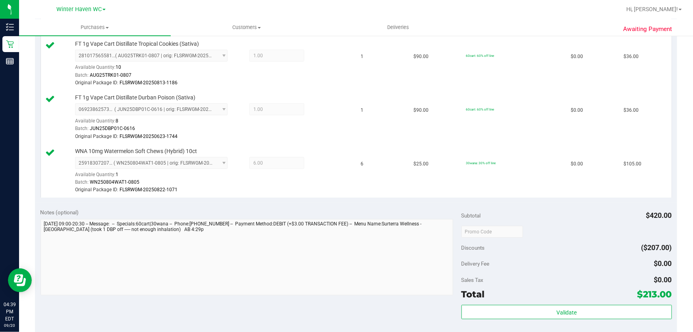
scroll to position [448, 0]
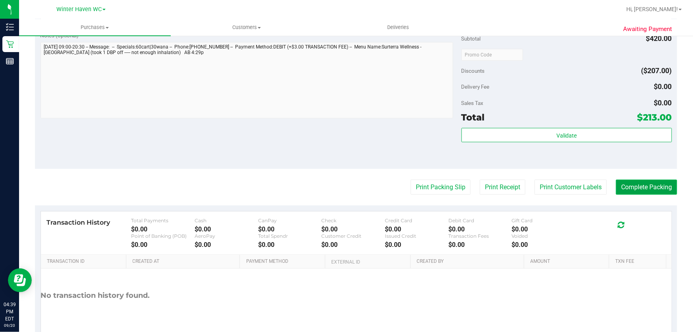
click at [648, 189] on button "Complete Packing" at bounding box center [646, 187] width 61 height 15
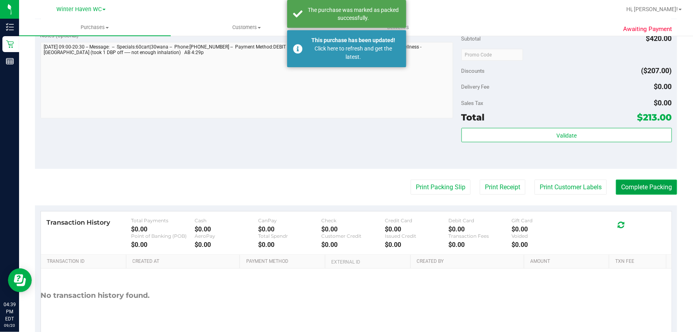
click at [648, 189] on button "Complete Packing" at bounding box center [646, 187] width 61 height 15
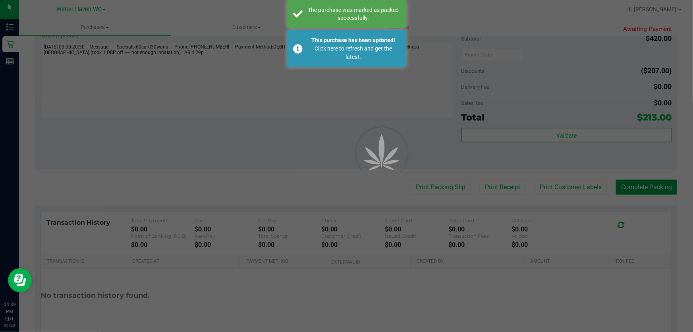
click at [648, 189] on div "Purchases Summary of purchases Fulfillment All purchases Customers All customer…" at bounding box center [356, 175] width 674 height 313
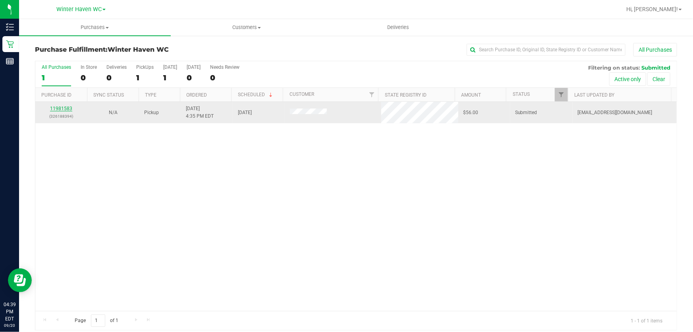
click at [63, 106] on link "11981583" at bounding box center [61, 109] width 22 height 6
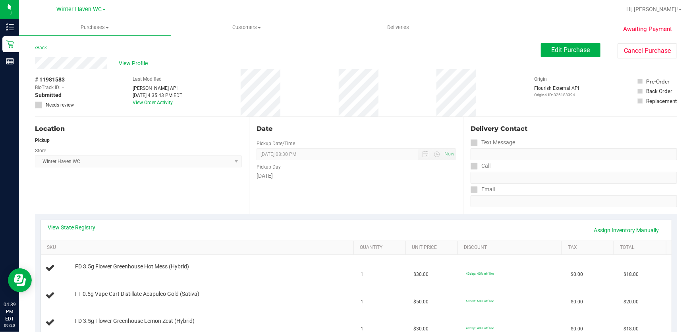
scroll to position [108, 0]
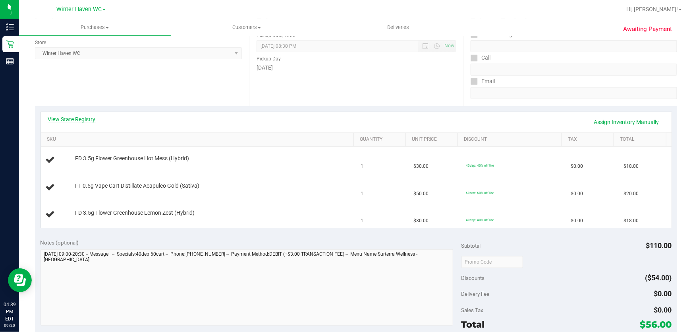
click at [75, 118] on link "View State Registry" at bounding box center [72, 119] width 48 height 8
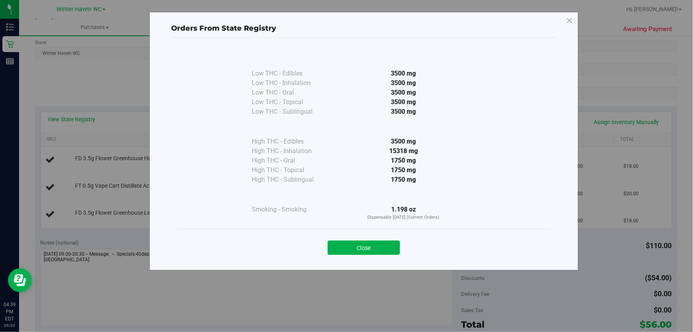
drag, startPoint x: 365, startPoint y: 242, endPoint x: 371, endPoint y: 234, distance: 10.5
click at [371, 234] on div "Close" at bounding box center [363, 245] width 373 height 32
click at [370, 241] on button "Close" at bounding box center [364, 247] width 72 height 14
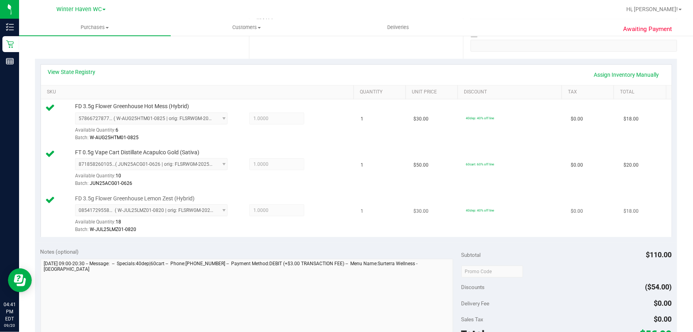
scroll to position [289, 0]
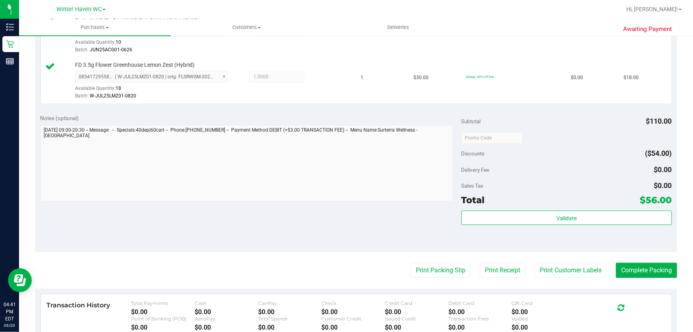
drag, startPoint x: 574, startPoint y: 129, endPoint x: 569, endPoint y: 149, distance: 20.3
click at [574, 130] on div at bounding box center [567, 137] width 211 height 14
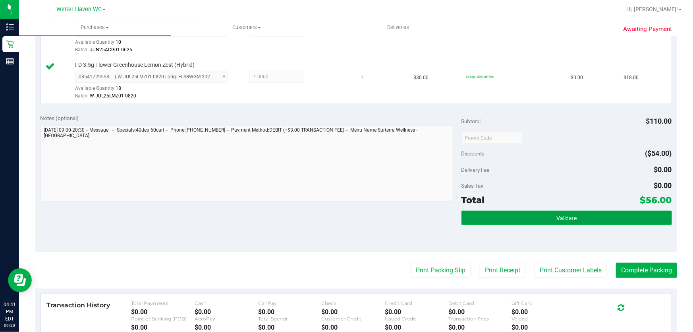
click at [563, 215] on span "Validate" at bounding box center [567, 218] width 20 height 6
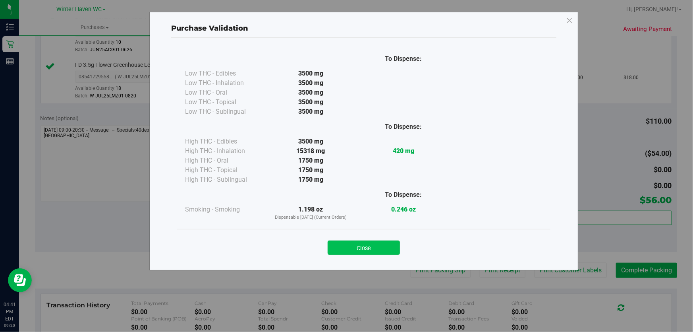
click at [376, 245] on button "Close" at bounding box center [364, 247] width 72 height 14
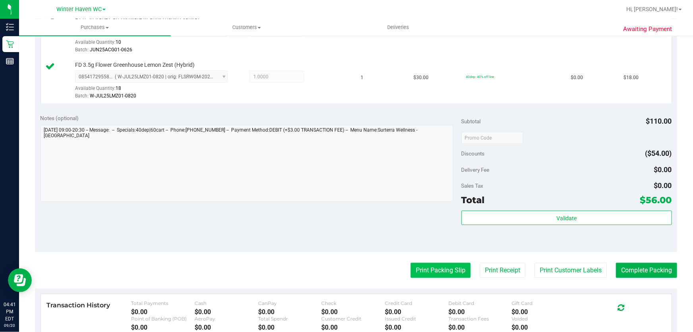
click at [430, 268] on button "Print Packing Slip" at bounding box center [441, 270] width 60 height 15
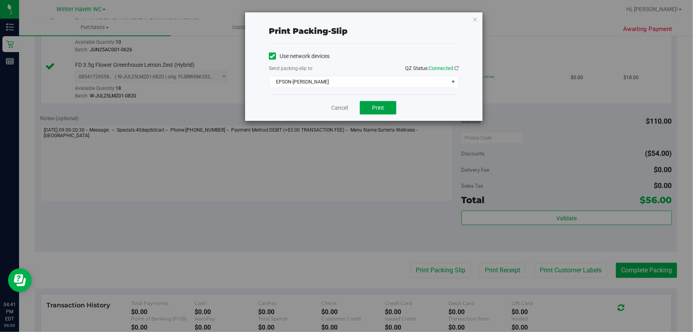
click at [385, 108] on button "Print" at bounding box center [378, 108] width 37 height 14
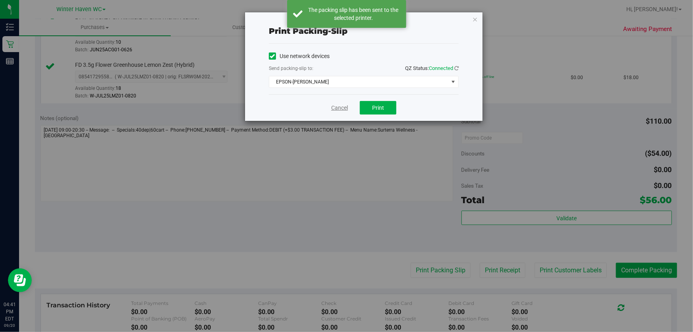
click at [340, 107] on link "Cancel" at bounding box center [339, 108] width 17 height 8
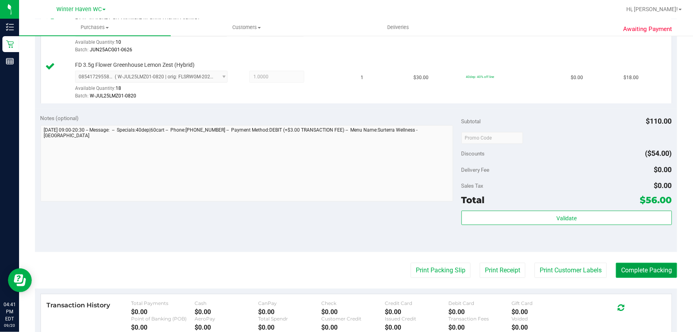
click at [633, 266] on button "Complete Packing" at bounding box center [646, 270] width 61 height 15
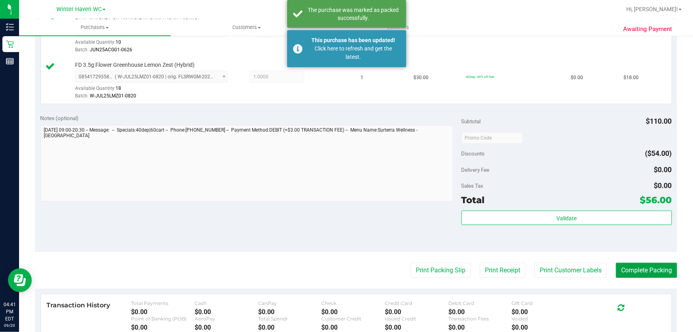
drag, startPoint x: 633, startPoint y: 265, endPoint x: 635, endPoint y: 261, distance: 4.5
click at [634, 263] on button "Complete Packing" at bounding box center [646, 270] width 61 height 15
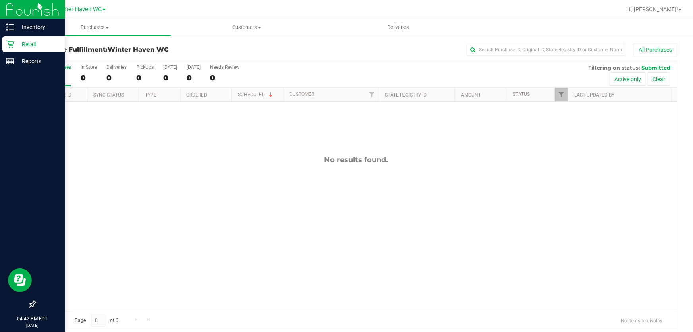
click at [23, 42] on p "Retail" at bounding box center [38, 44] width 48 height 10
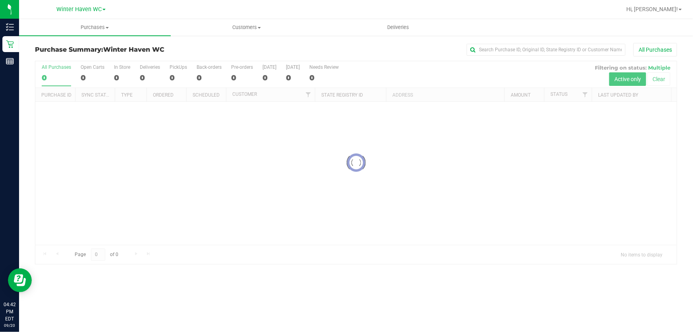
click at [450, 67] on div at bounding box center [356, 162] width 642 height 203
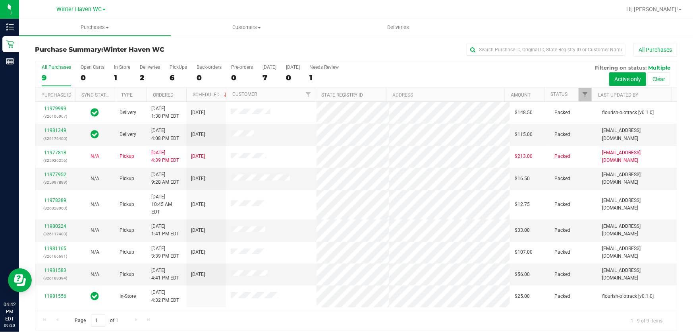
click at [444, 74] on div "All Purchases 9 Open Carts 0 In Store 1 Deliveries 2 PickUps 6 Back-orders 0 Pr…" at bounding box center [356, 74] width 642 height 27
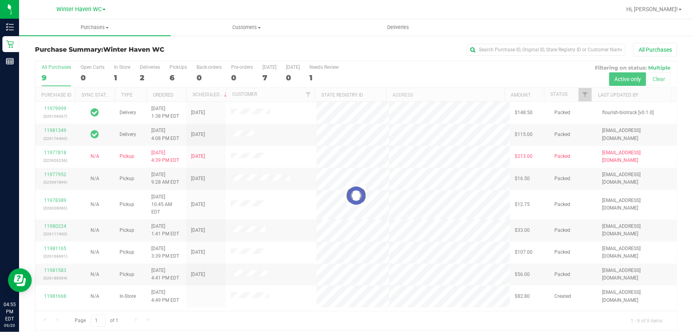
click at [386, 72] on div at bounding box center [356, 195] width 642 height 269
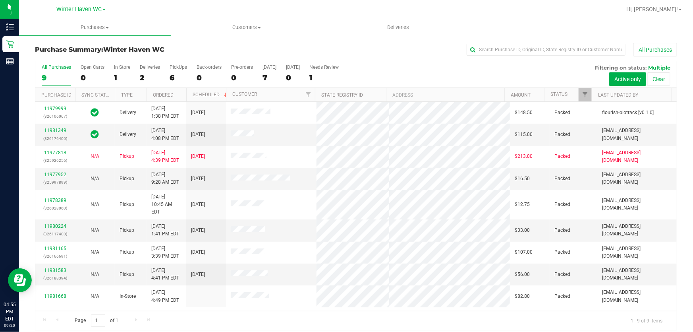
click at [439, 77] on div "All Purchases 9 Open Carts 0 In Store 1 Deliveries 2 PickUps 6 Back-orders 0 Pr…" at bounding box center [356, 74] width 642 height 27
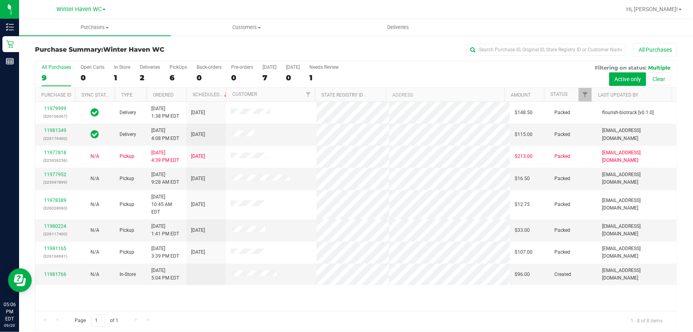
click at [421, 75] on div "All Purchases 9 Open Carts 0 In Store 1 Deliveries 2 PickUps 6 Back-orders 0 Pr…" at bounding box center [356, 74] width 642 height 27
click at [392, 66] on div "All Purchases 9 Open Carts 0 In Store 1 Deliveries 2 PickUps 6 Back-orders 0 Pr…" at bounding box center [356, 64] width 642 height 6
click at [391, 65] on div "All Purchases 9 Open Carts 0 In Store 1 Deliveries 2 PickUps 6 Back-orders 0 Pr…" at bounding box center [356, 64] width 642 height 6
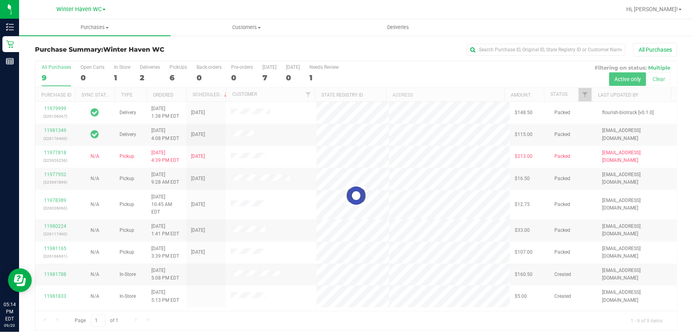
click at [452, 70] on div at bounding box center [356, 195] width 642 height 269
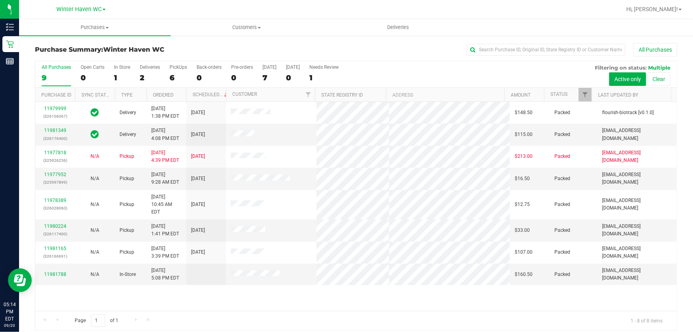
click at [470, 293] on div "11979999 (326106067) Delivery [DATE] 1:38 PM EDT 9/22/2025 $148.50 Packed flour…" at bounding box center [356, 206] width 642 height 209
click at [470, 292] on div "11979999 (326106067) Delivery [DATE] 1:38 PM EDT 9/22/2025 $148.50 Packed flour…" at bounding box center [356, 206] width 642 height 209
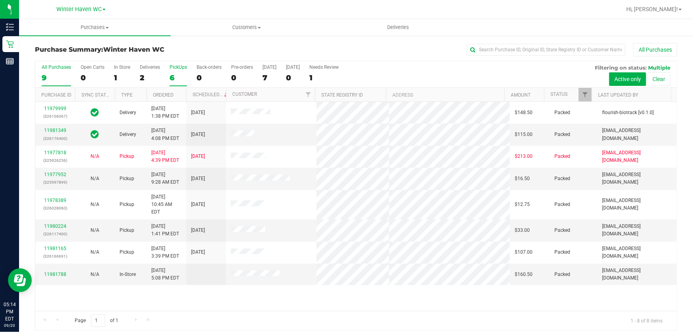
click at [178, 74] on div "6" at bounding box center [178, 77] width 17 height 9
click at [0, 0] on input "PickUps 6" at bounding box center [0, 0] width 0 height 0
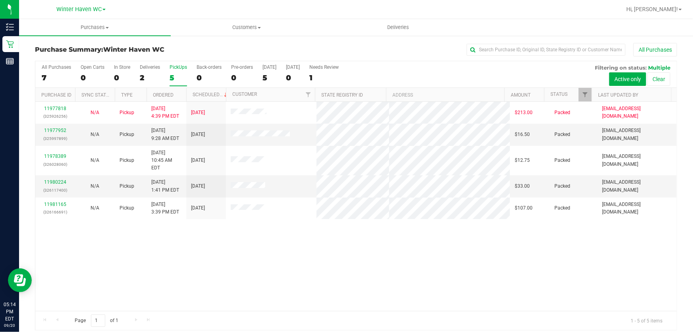
click at [330, 279] on div "11977818 (325926256) N/A Pickup [DATE] 4:39 PM EDT 9/20/2025 $213.00 Packed [EM…" at bounding box center [356, 206] width 642 height 209
click at [50, 309] on div "11977818 (325926256) N/A Pickup [DATE] 4:39 PM EDT 9/20/2025 $213.00 Packed [EM…" at bounding box center [356, 206] width 642 height 209
click at [360, 258] on div "11977818 (325926256) N/A Pickup [DATE] 4:39 PM EDT 9/20/2025 $213.00 Packed [EM…" at bounding box center [356, 206] width 642 height 209
click at [354, 259] on div "11977818 (325926256) N/A Pickup [DATE] 4:39 PM EDT 9/20/2025 $213.00 Packed [EM…" at bounding box center [356, 206] width 642 height 209
click at [505, 259] on div "11977818 (325926256) N/A Pickup [DATE] 4:39 PM EDT 9/20/2025 $213.00 Packed [EM…" at bounding box center [356, 206] width 642 height 209
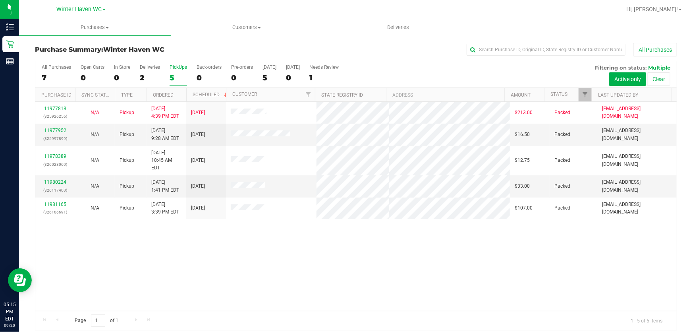
click at [421, 70] on div "All Purchases 7 Open Carts 0 In Store 0 Deliveries 2 PickUps 5 Back-orders 0 Pr…" at bounding box center [356, 74] width 642 height 27
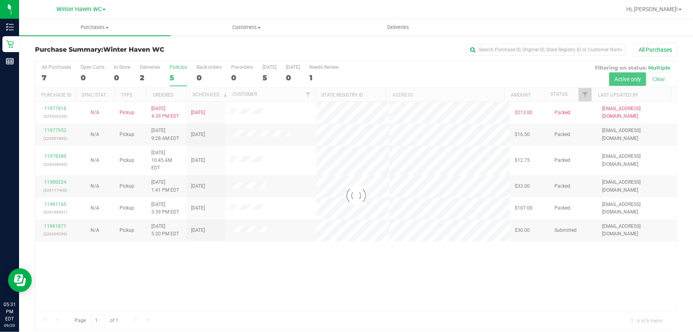
click at [472, 61] on div at bounding box center [356, 195] width 642 height 269
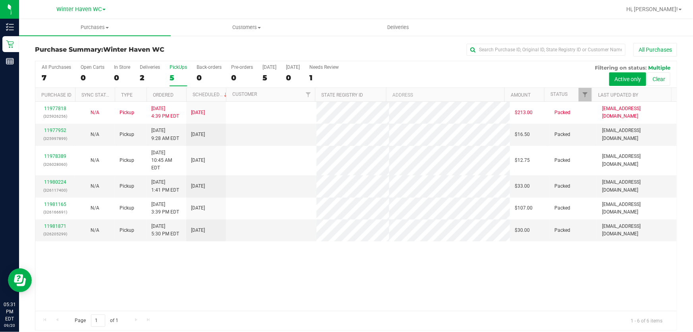
click at [198, 278] on div "11977818 (325926256) N/A Pickup [DATE] 4:39 PM EDT 9/20/2025 $213.00 Packed [EM…" at bounding box center [356, 206] width 642 height 209
click at [54, 223] on link "11981871" at bounding box center [55, 226] width 22 height 6
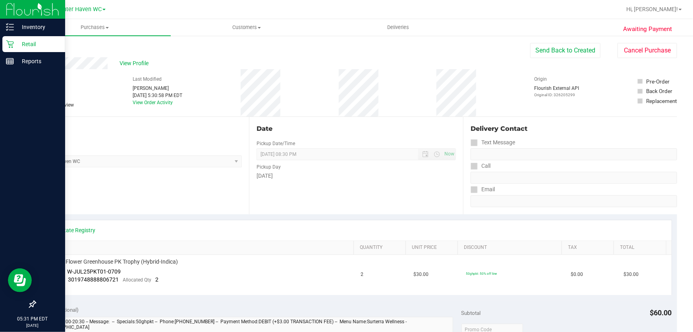
click at [27, 43] on p "Retail" at bounding box center [38, 44] width 48 height 10
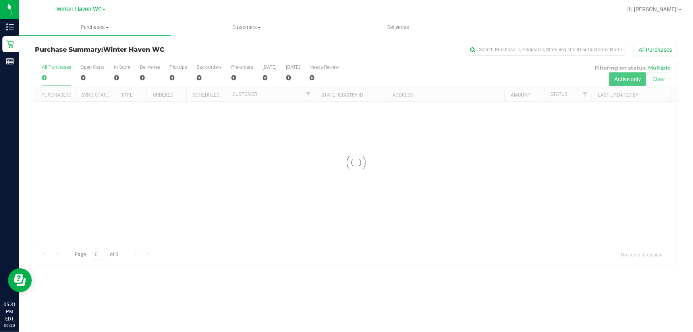
click at [360, 74] on div at bounding box center [356, 162] width 642 height 203
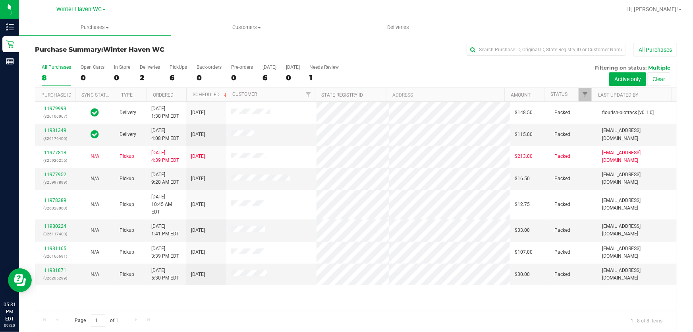
click at [467, 75] on div "All Purchases 8 Open Carts 0 In Store 0 Deliveries 2 PickUps 6 Back-orders 0 Pr…" at bounding box center [356, 74] width 642 height 27
click at [473, 77] on div "All Purchases 8 Open Carts 0 In Store 0 Deliveries 2 PickUps 6 Back-orders 0 Pr…" at bounding box center [356, 74] width 642 height 27
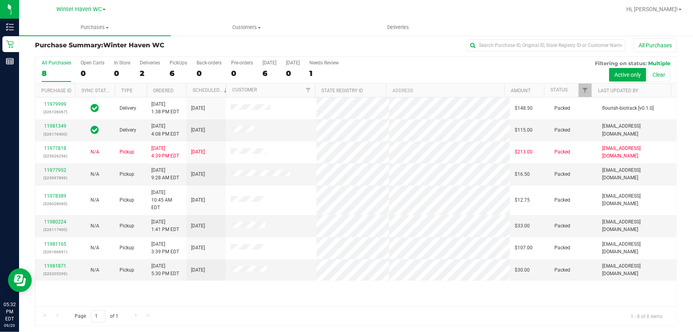
scroll to position [6, 0]
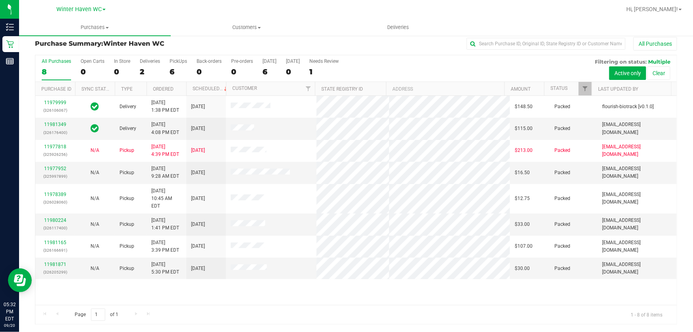
click at [424, 65] on div "All Purchases 8 Open Carts 0 In Store 0 Deliveries 2 PickUps 6 Back-orders 0 Pr…" at bounding box center [356, 68] width 642 height 27
click at [410, 293] on div "11979999 (326106067) Delivery [DATE] 1:38 PM EDT 9/22/2025 $148.50 Packed flour…" at bounding box center [356, 200] width 642 height 209
click at [369, 63] on div "All Purchases 8 Open Carts 0 In Store 0 Deliveries 2 PickUps 6 Back-orders 0 Pr…" at bounding box center [356, 68] width 642 height 27
click at [178, 73] on div "6" at bounding box center [178, 71] width 17 height 9
click at [0, 0] on input "PickUps 6" at bounding box center [0, 0] width 0 height 0
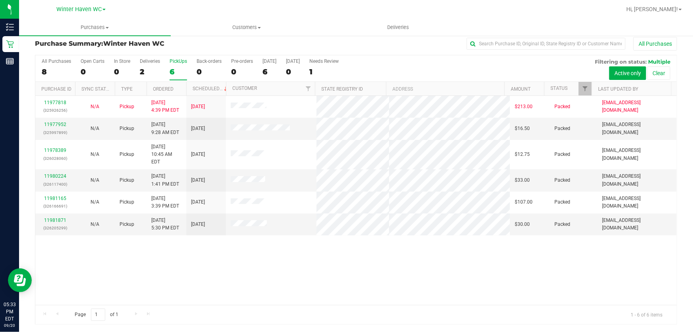
click at [456, 68] on div "All Purchases 8 Open Carts 0 In Store 0 Deliveries 2 PickUps 6 Back-orders 0 Pr…" at bounding box center [356, 68] width 642 height 27
click at [465, 65] on div "All Purchases 8 Open Carts 0 In Store 0 Deliveries 2 PickUps 6 Back-orders 0 Pr…" at bounding box center [356, 68] width 642 height 27
click at [441, 253] on div "11977818 (325926256) N/A Pickup [DATE] 4:39 PM EDT 9/20/2025 $213.00 Packed [EM…" at bounding box center [356, 200] width 642 height 209
click at [442, 252] on div "11977818 (325926256) N/A Pickup [DATE] 4:39 PM EDT 9/20/2025 $213.00 Packed [EM…" at bounding box center [356, 200] width 642 height 209
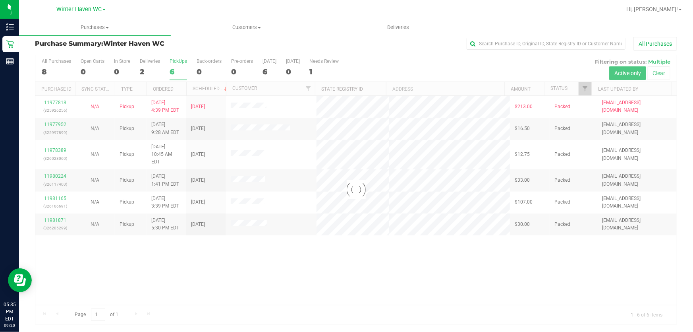
click at [327, 273] on div at bounding box center [356, 189] width 642 height 269
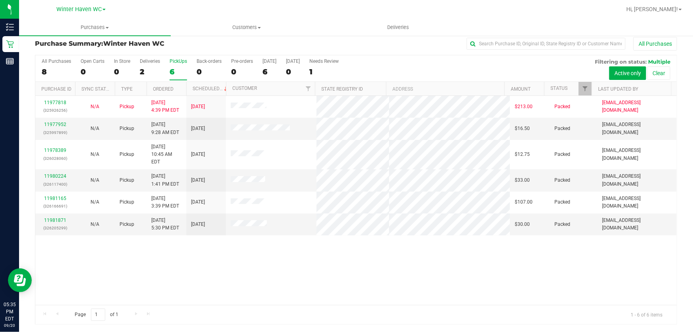
click at [232, 259] on div "11977818 (325926256) N/A Pickup [DATE] 4:39 PM EDT 9/20/2025 $213.00 Packed [EM…" at bounding box center [356, 200] width 642 height 209
click at [314, 258] on div "11977818 (325926256) N/A Pickup [DATE] 4:39 PM EDT 9/20/2025 $213.00 Packed [EM…" at bounding box center [356, 200] width 642 height 209
click at [341, 260] on div "11977818 (325926256) N/A Pickup [DATE] 4:39 PM EDT 9/20/2025 $213.00 Packed [EM…" at bounding box center [356, 200] width 642 height 209
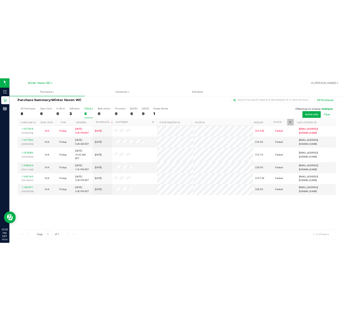
scroll to position [0, 0]
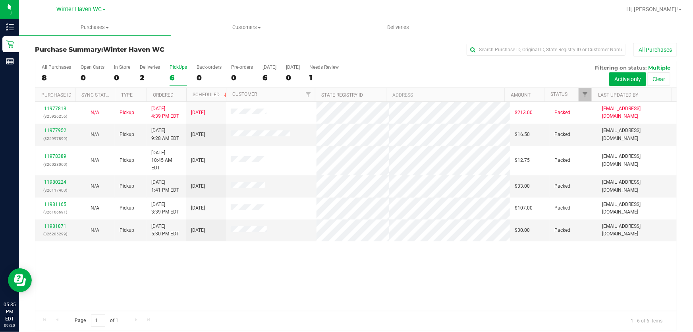
click at [437, 70] on div "All Purchases 8 Open Carts 0 In Store 0 Deliveries 2 PickUps 6 Back-orders 0 Pr…" at bounding box center [356, 74] width 642 height 27
click at [438, 68] on div "All Purchases 8 Open Carts 0 In Store 0 Deliveries 2 PickUps 6 Back-orders 0 Pr…" at bounding box center [356, 74] width 642 height 27
click at [437, 68] on div "All Purchases 8 Open Carts 0 In Store 0 Deliveries 2 PickUps 6 Back-orders 0 Pr…" at bounding box center [356, 74] width 642 height 27
click at [428, 68] on div "All Purchases 8 Open Carts 0 In Store 0 Deliveries 2 PickUps 6 Back-orders 0 Pr…" at bounding box center [356, 74] width 642 height 27
click at [429, 68] on div "All Purchases 8 Open Carts 0 In Store 0 Deliveries 2 PickUps 6 Back-orders 0 Pr…" at bounding box center [356, 74] width 642 height 27
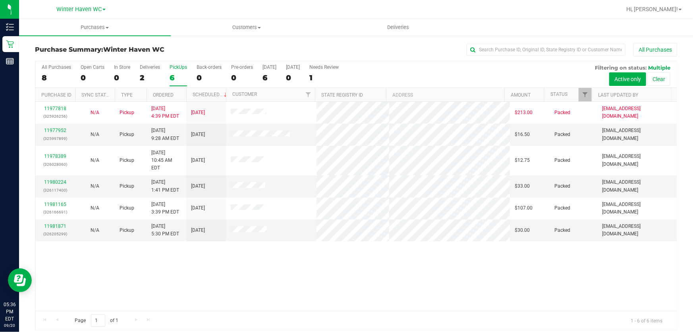
click at [439, 71] on div "All Purchases 8 Open Carts 0 In Store 0 Deliveries 2 PickUps 6 Back-orders 0 Pr…" at bounding box center [356, 74] width 642 height 27
click at [394, 251] on div "11977818 (325926256) N/A Pickup [DATE] 4:39 PM EDT 9/20/2025 $213.00 Packed [EM…" at bounding box center [356, 206] width 642 height 209
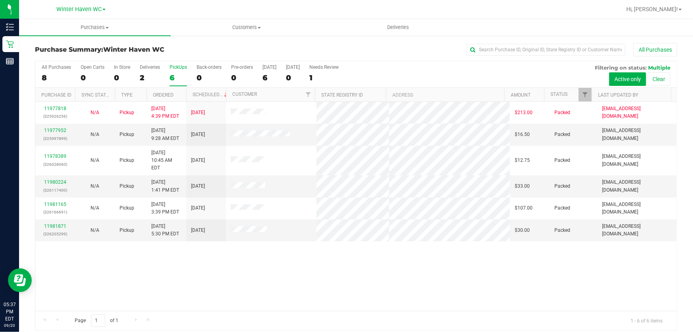
click at [394, 251] on div "11977818 (325926256) N/A Pickup [DATE] 4:39 PM EDT 9/20/2025 $213.00 Packed [EM…" at bounding box center [356, 206] width 642 height 209
click at [389, 253] on div "11977818 (325926256) N/A Pickup [DATE] 4:39 PM EDT 9/20/2025 $213.00 Packed [EM…" at bounding box center [356, 206] width 642 height 209
click at [455, 275] on div "11977818 (325926256) N/A Pickup [DATE] 4:39 PM EDT 9/20/2025 $213.00 Packed [EM…" at bounding box center [356, 206] width 642 height 209
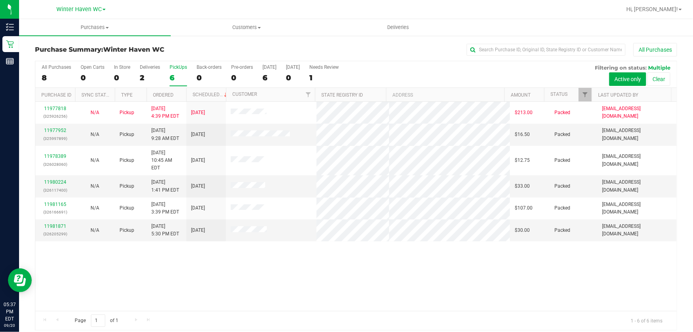
click at [453, 72] on div "All Purchases 8 Open Carts 0 In Store 0 Deliveries 2 PickUps 6 Back-orders 0 Pr…" at bounding box center [356, 74] width 642 height 27
click at [488, 262] on div "11977818 (325926256) N/A Pickup [DATE] 4:39 PM EDT 9/20/2025 $213.00 Packed [EM…" at bounding box center [356, 206] width 642 height 209
click at [470, 72] on div "All Purchases 8 Open Carts 0 In Store 0 Deliveries 2 PickUps 6 Back-orders 0 Pr…" at bounding box center [356, 74] width 642 height 27
click at [472, 72] on div "All Purchases 8 Open Carts 0 In Store 0 Deliveries 2 PickUps 6 Back-orders 0 Pr…" at bounding box center [356, 74] width 642 height 27
click at [402, 273] on div "11977818 (325926256) N/A Pickup [DATE] 4:39 PM EDT 9/20/2025 $213.00 Packed [EM…" at bounding box center [356, 206] width 642 height 209
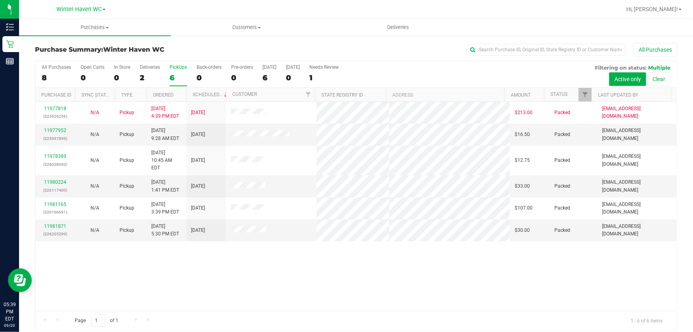
click at [404, 271] on div "11977818 (325926256) N/A Pickup [DATE] 4:39 PM EDT 9/20/2025 $213.00 Packed [EM…" at bounding box center [356, 206] width 642 height 209
click at [411, 263] on div "11977818 (325926256) N/A Pickup [DATE] 4:39 PM EDT 9/20/2025 $213.00 Packed [EM…" at bounding box center [356, 206] width 642 height 209
click at [416, 261] on div "11977818 (325926256) N/A Pickup [DATE] 4:39 PM EDT 9/20/2025 $213.00 Packed [EM…" at bounding box center [356, 206] width 642 height 209
click at [418, 246] on div "11977818 (325926256) N/A Pickup [DATE] 4:39 PM EDT 9/20/2025 $213.00 Packed [EM…" at bounding box center [356, 206] width 642 height 209
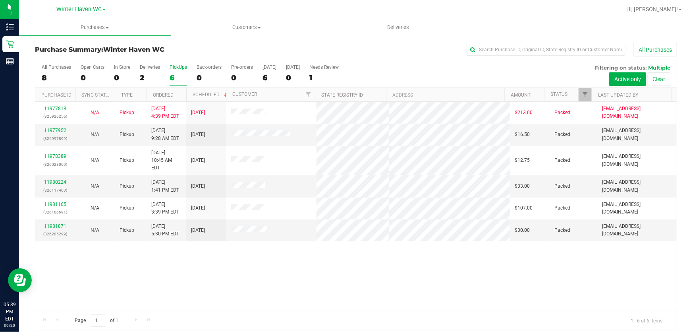
click at [305, 269] on div "11977818 (325926256) N/A Pickup [DATE] 4:39 PM EDT 9/20/2025 $213.00 Packed [EM…" at bounding box center [356, 206] width 642 height 209
click at [306, 262] on div "11977818 (325926256) N/A Pickup [DATE] 4:39 PM EDT 9/20/2025 $213.00 Packed [EM…" at bounding box center [356, 206] width 642 height 209
click at [393, 253] on div "11977818 (325926256) N/A Pickup [DATE] 4:39 PM EDT 9/20/2025 $213.00 Packed [EM…" at bounding box center [356, 206] width 642 height 209
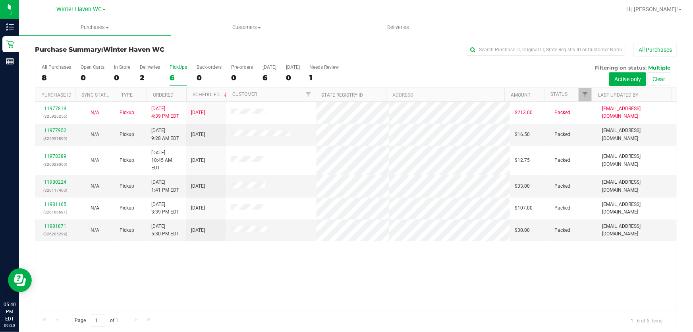
click at [393, 253] on div "11977818 (325926256) N/A Pickup [DATE] 4:39 PM EDT 9/20/2025 $213.00 Packed [EM…" at bounding box center [356, 206] width 642 height 209
click at [403, 253] on div "11977818 (325926256) N/A Pickup [DATE] 4:39 PM EDT 9/20/2025 $213.00 Packed [EM…" at bounding box center [356, 206] width 642 height 209
click at [417, 71] on div "All Purchases 8 Open Carts 0 In Store 0 Deliveries 2 PickUps 6 Back-orders 0 Pr…" at bounding box center [356, 74] width 642 height 27
click at [405, 265] on div "11977818 (325926256) N/A Pickup [DATE] 4:39 PM EDT 9/20/2025 $213.00 Packed [EM…" at bounding box center [356, 206] width 642 height 209
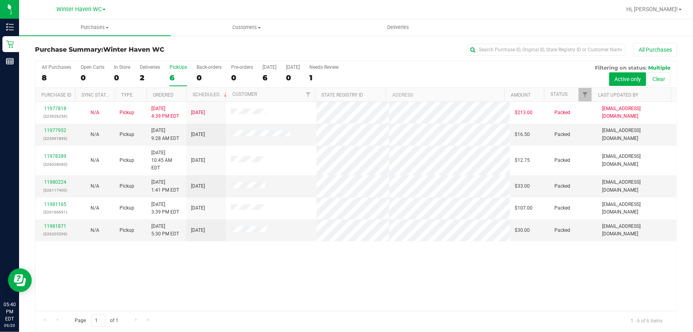
click at [341, 257] on div "11977818 (325926256) N/A Pickup [DATE] 4:39 PM EDT 9/20/2025 $213.00 Packed [EM…" at bounding box center [356, 206] width 642 height 209
click at [335, 261] on div "11977818 (325926256) N/A Pickup [DATE] 4:39 PM EDT 9/20/2025 $213.00 Packed [EM…" at bounding box center [356, 206] width 642 height 209
click at [354, 253] on div "11977818 (325926256) N/A Pickup [DATE] 4:39 PM EDT 9/20/2025 $213.00 Packed [EM…" at bounding box center [356, 206] width 642 height 209
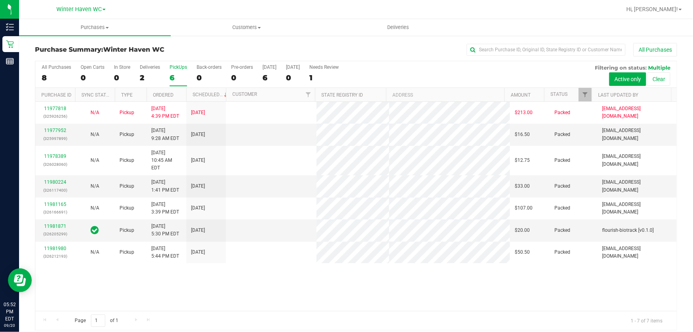
click at [486, 272] on div "11977818 (325926256) N/A Pickup [DATE] 4:39 PM EDT 9/20/2025 $213.00 Packed [EM…" at bounding box center [356, 206] width 642 height 209
click at [421, 44] on div "All Purchases" at bounding box center [463, 50] width 428 height 14
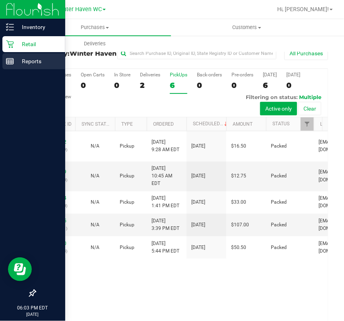
click at [33, 62] on p "Reports" at bounding box center [38, 61] width 48 height 10
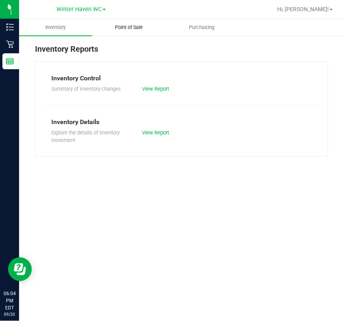
click at [124, 25] on span "Point of Sale" at bounding box center [128, 27] width 49 height 7
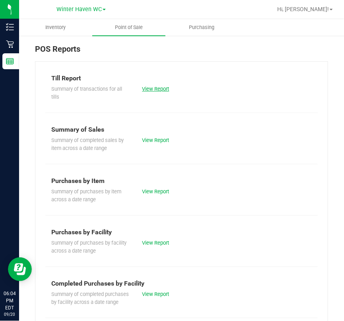
click at [153, 89] on link "View Report" at bounding box center [155, 89] width 27 height 6
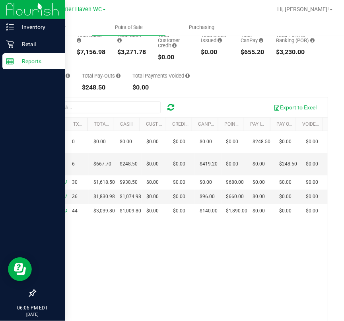
scroll to position [63, 0]
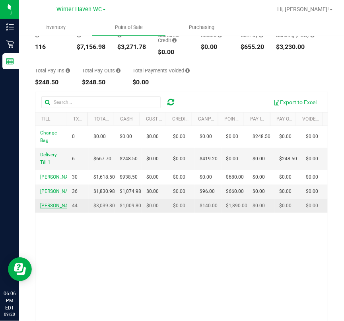
click at [56, 208] on span "[PERSON_NAME]" at bounding box center [58, 206] width 36 height 6
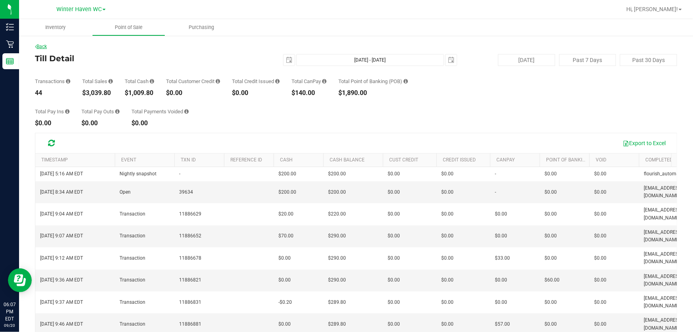
click at [43, 45] on link "Back" at bounding box center [41, 47] width 12 height 6
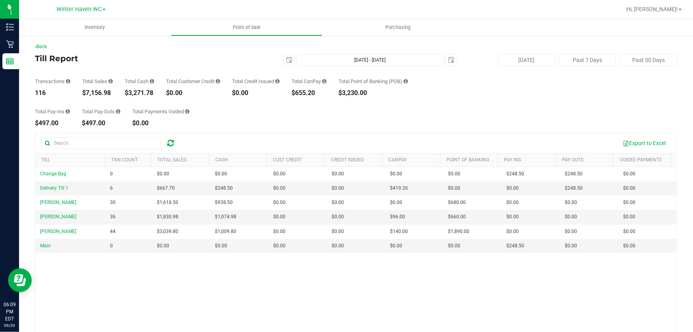
click at [515, 105] on div "Total Pay-Ins $497.00 Total Pay-Outs $497.00 Total Payments Voided $0.00" at bounding box center [356, 111] width 642 height 30
click at [683, 8] on link "Hi, [PERSON_NAME]!" at bounding box center [654, 9] width 62 height 8
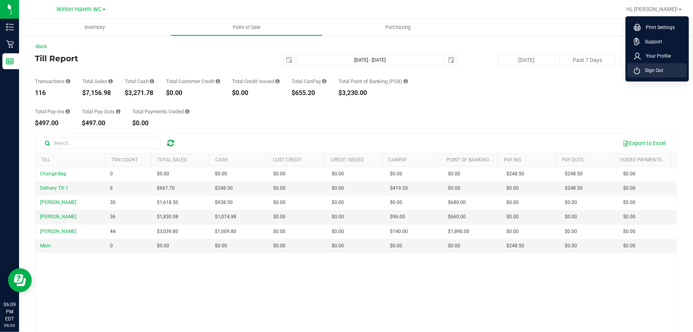
click at [656, 68] on span "Sign Out" at bounding box center [651, 70] width 23 height 8
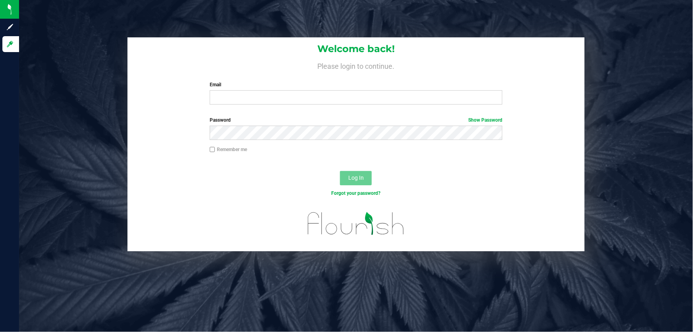
click at [79, 19] on div "Welcome back! Please login to continue. Email Required Please format your email…" at bounding box center [356, 166] width 674 height 332
click at [120, 56] on div "Welcome back! Please login to continue. Email Required Please format your email…" at bounding box center [356, 144] width 686 height 214
click at [228, 14] on div "Welcome back! Please login to continue. Email Required Please format your email…" at bounding box center [356, 166] width 674 height 332
click at [182, 18] on div "Welcome back! Please login to continue. Email Required Please format your email…" at bounding box center [356, 166] width 674 height 332
click at [91, 23] on div "Welcome back! Please login to continue. Email Required Please format your email…" at bounding box center [356, 166] width 674 height 332
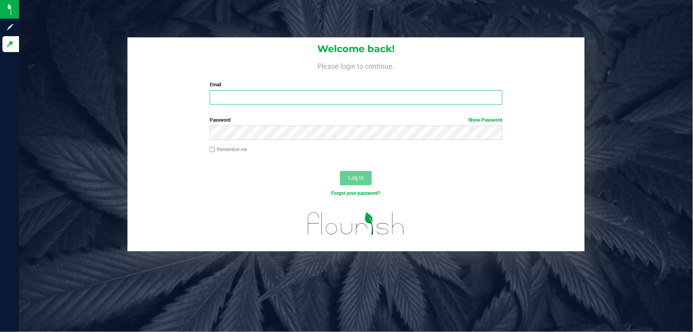
click at [211, 101] on input "Email" at bounding box center [356, 97] width 293 height 14
type input "[EMAIL_ADDRESS][DOMAIN_NAME]"
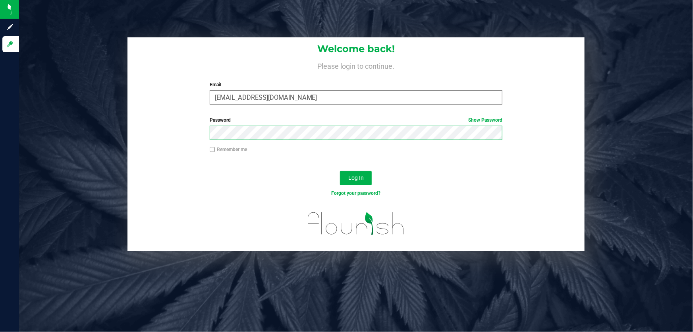
click at [340, 171] on button "Log In" at bounding box center [356, 178] width 32 height 14
